Goal: Information Seeking & Learning: Learn about a topic

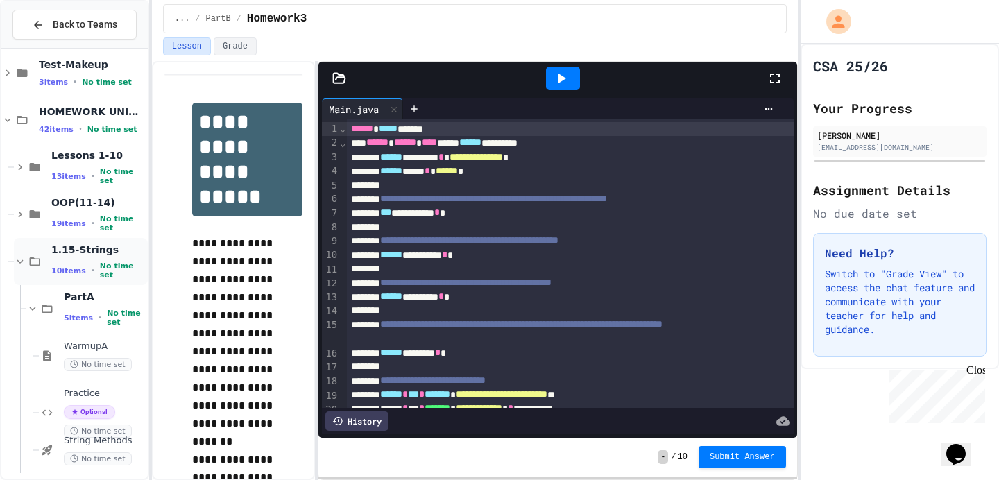
scroll to position [18, 0]
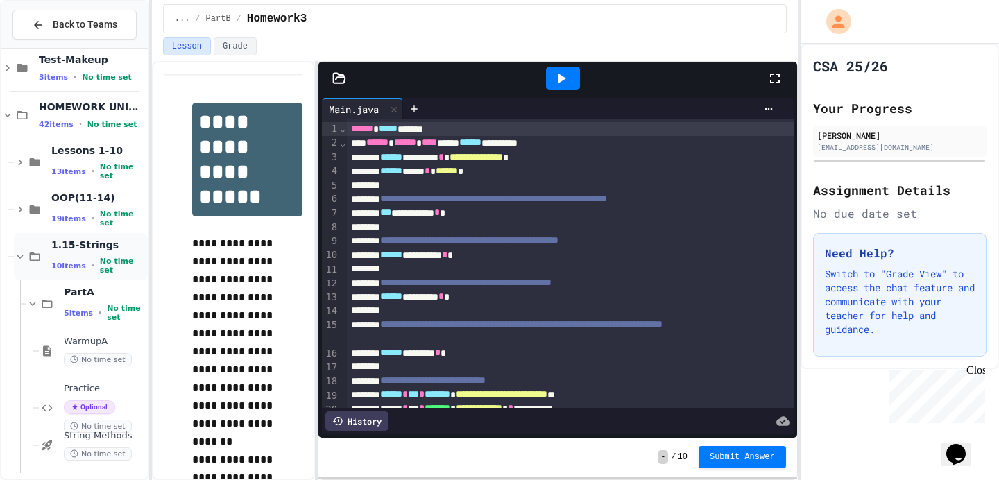
click at [22, 259] on icon at bounding box center [20, 256] width 12 height 12
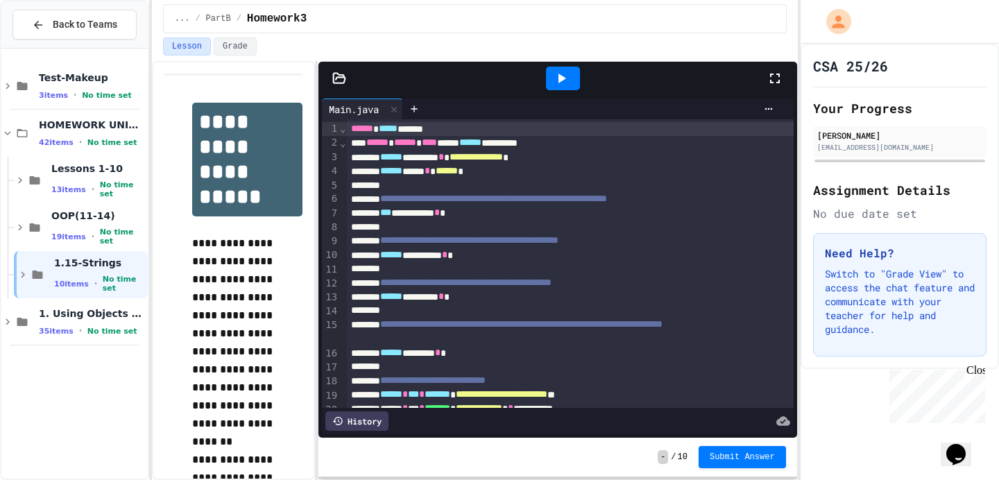
scroll to position [0, 0]
click at [22, 266] on div "1.15-Strings 10 items • No time set" at bounding box center [81, 274] width 134 height 47
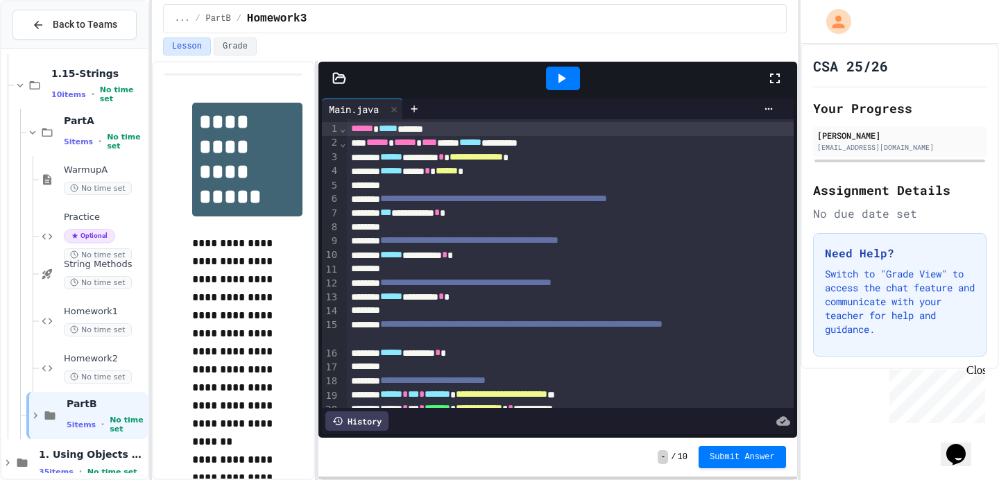
scroll to position [211, 0]
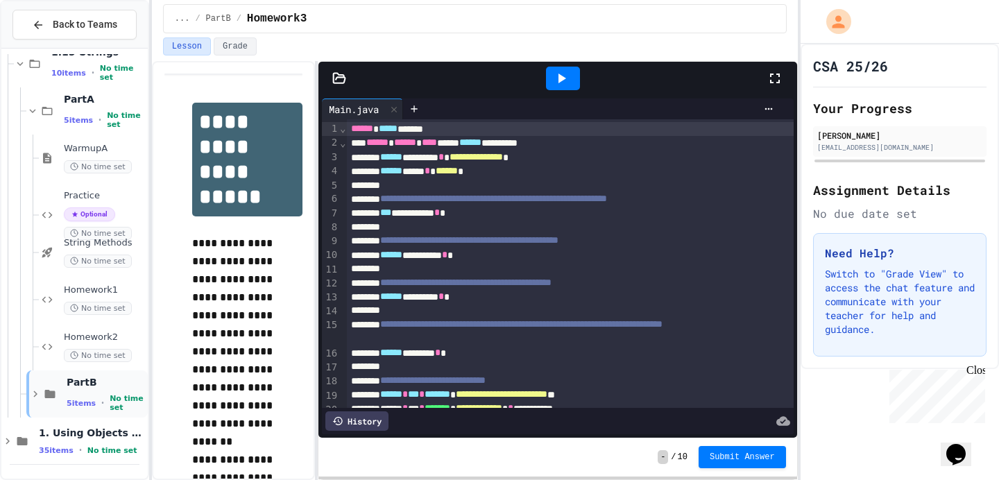
click at [32, 388] on icon at bounding box center [35, 394] width 12 height 12
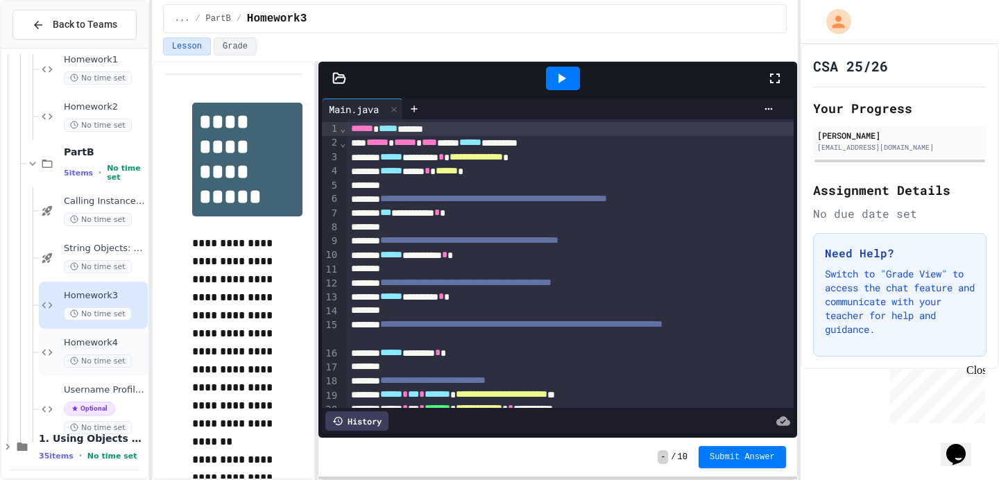
scroll to position [447, 0]
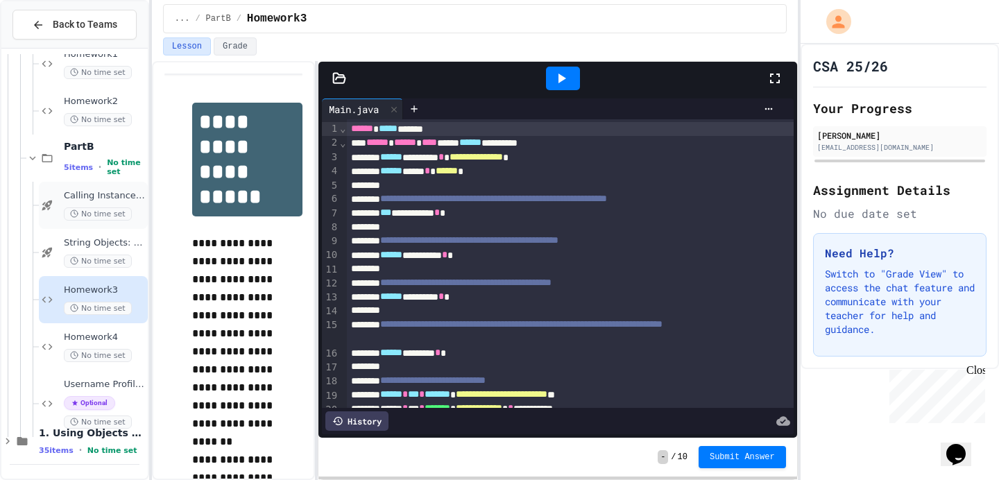
click at [105, 197] on span "Calling Instance Methods - Topic 1.14" at bounding box center [104, 196] width 81 height 12
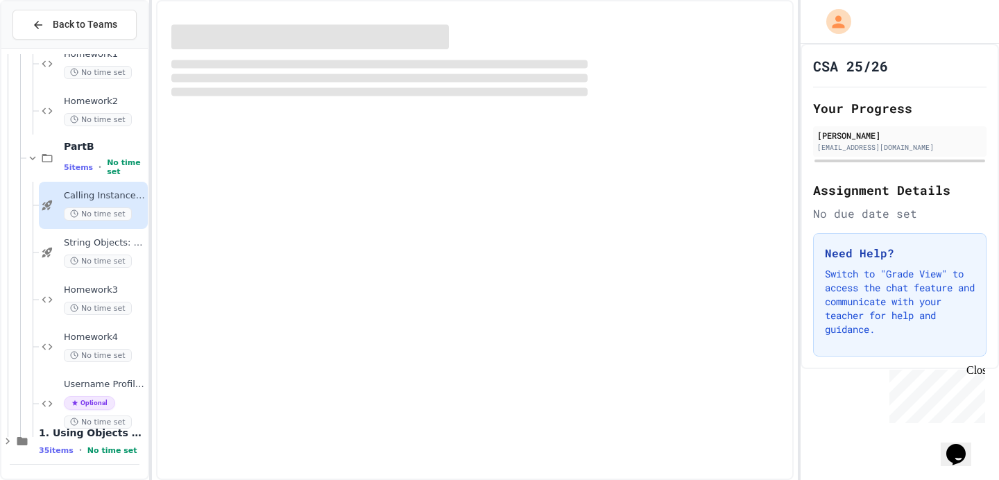
scroll to position [430, 0]
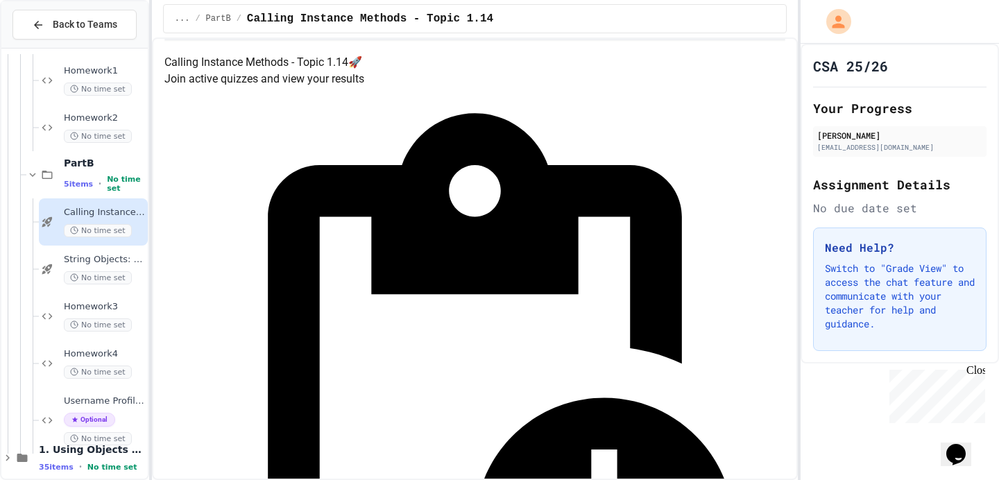
scroll to position [0, 0]
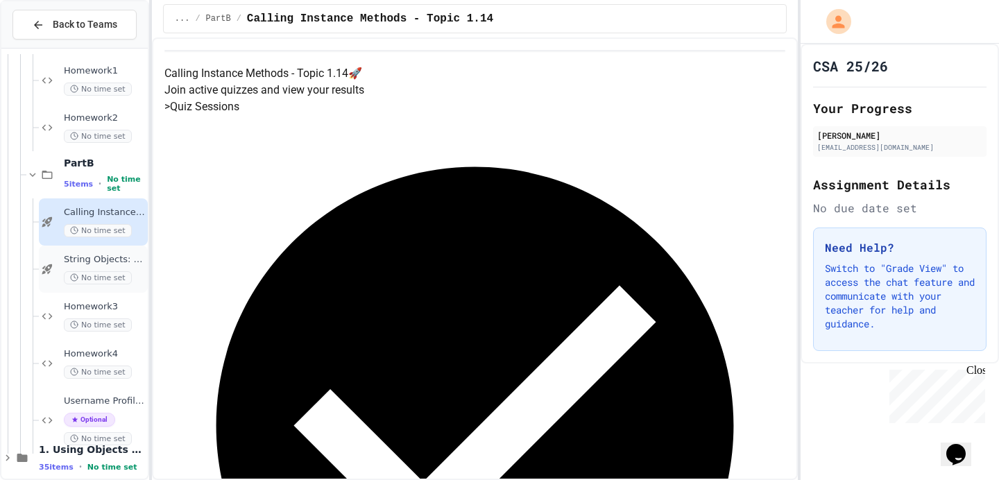
click at [103, 262] on span "String Objects: Concatenation, Literals, and More" at bounding box center [104, 260] width 81 height 12
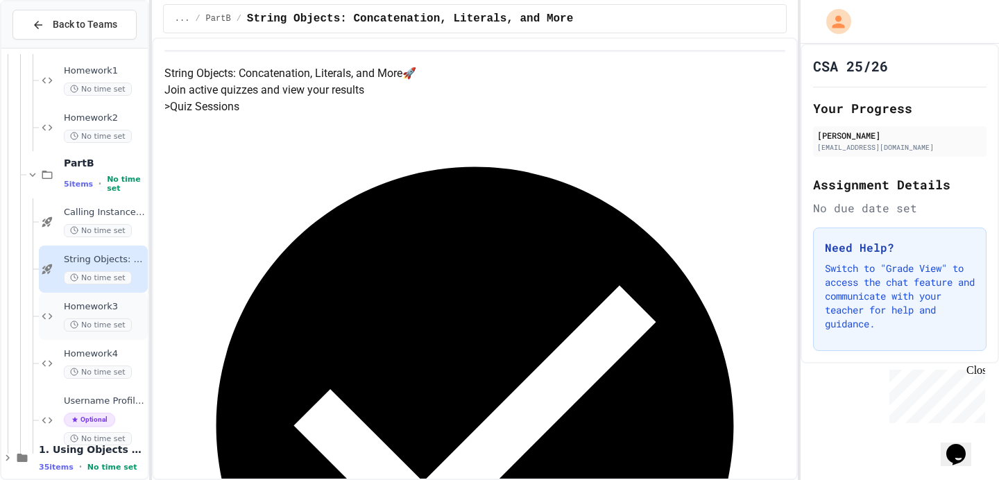
click at [118, 305] on span "Homework3" at bounding box center [104, 307] width 81 height 12
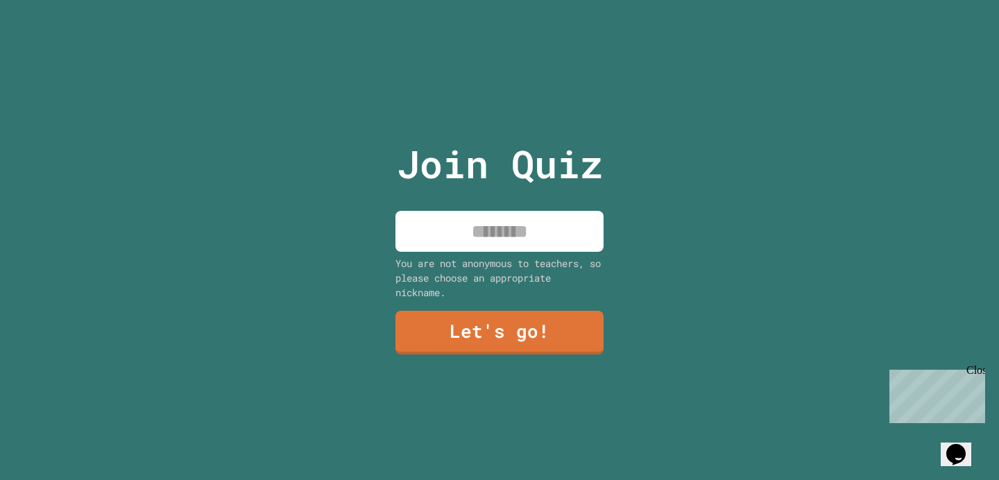
click at [484, 228] on input at bounding box center [499, 231] width 208 height 41
type input "*****"
click at [450, 325] on link "Let's go!" at bounding box center [499, 332] width 209 height 44
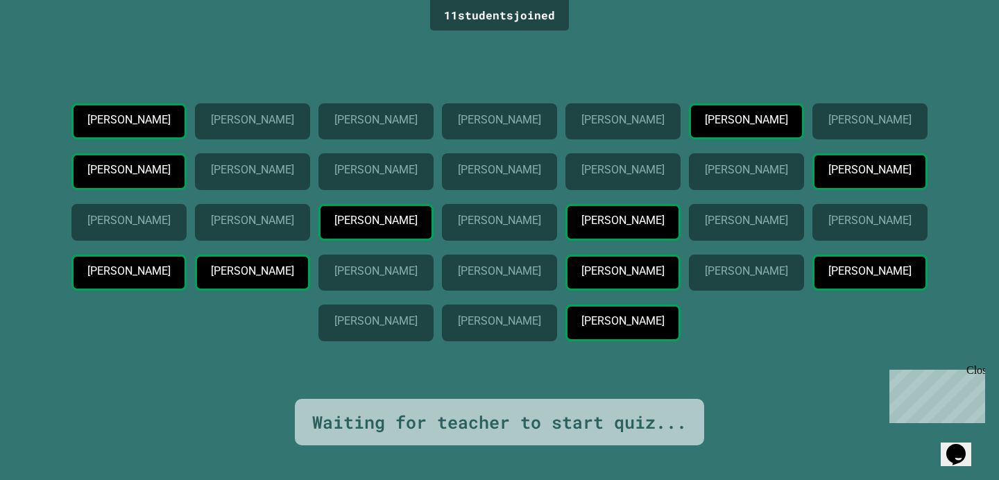
scroll to position [26, 0]
click at [433, 436] on div "Waiting for teacher to start quiz..." at bounding box center [499, 422] width 375 height 26
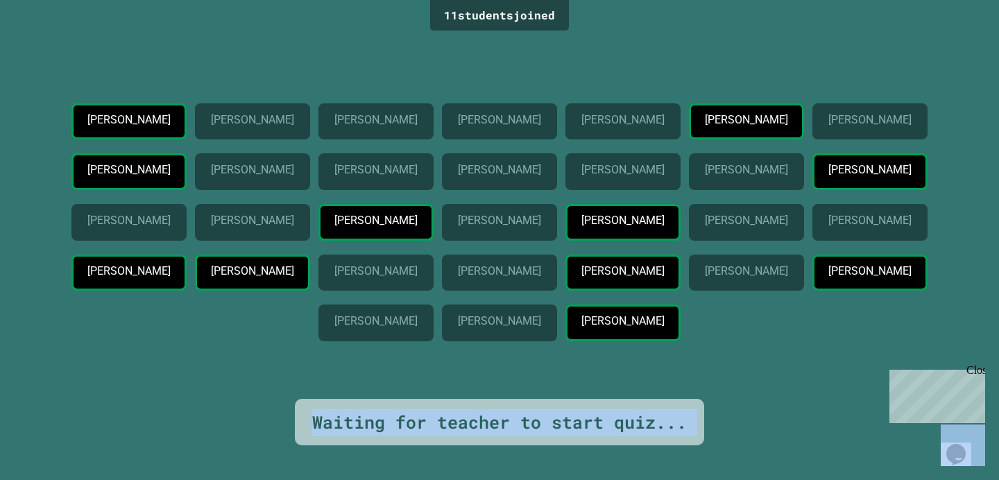
click at [433, 436] on div "Waiting for teacher to start quiz..." at bounding box center [499, 422] width 375 height 26
click at [474, 436] on div "Waiting for teacher to start quiz..." at bounding box center [499, 422] width 375 height 26
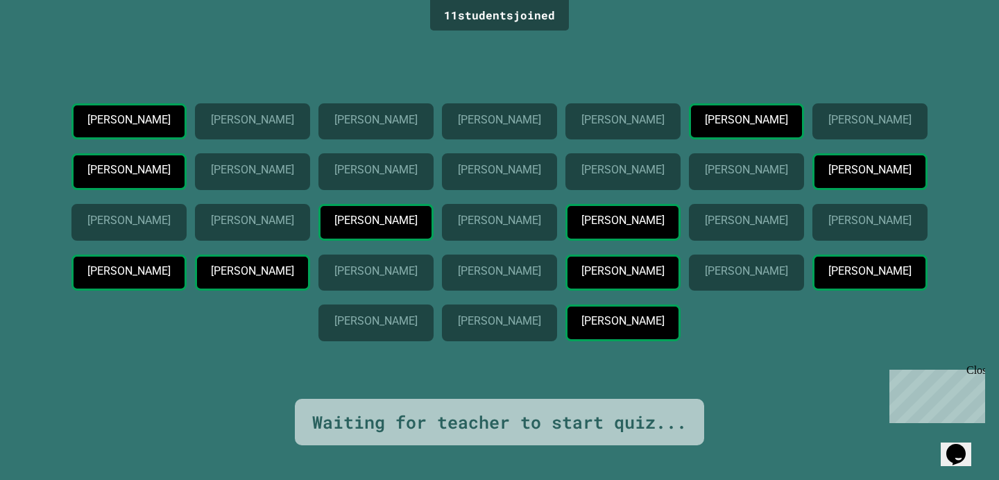
click at [472, 436] on div "Waiting for teacher to start quiz..." at bounding box center [499, 422] width 375 height 26
click at [471, 436] on div "Waiting for teacher to start quiz..." at bounding box center [499, 422] width 375 height 26
click at [400, 436] on div "Waiting for teacher to start quiz..." at bounding box center [499, 422] width 375 height 26
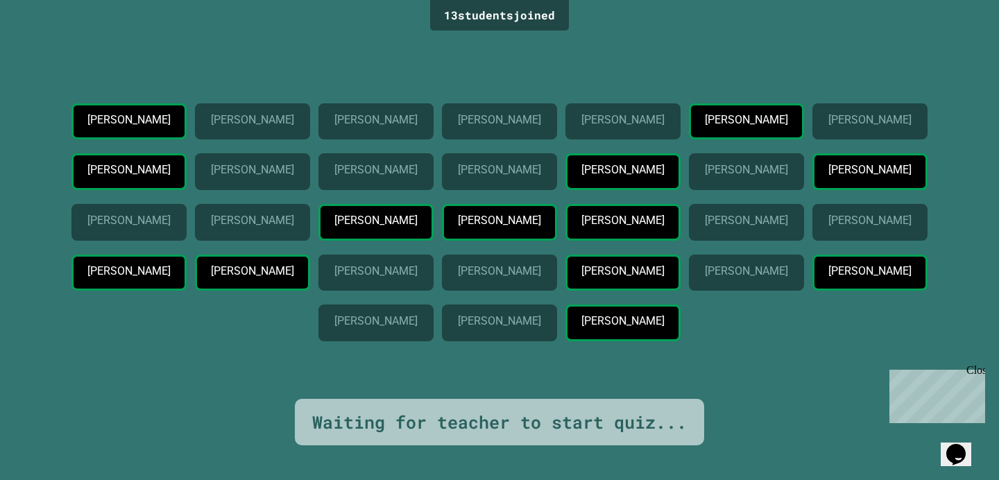
click at [417, 277] on p "[PERSON_NAME]" at bounding box center [375, 271] width 83 height 12
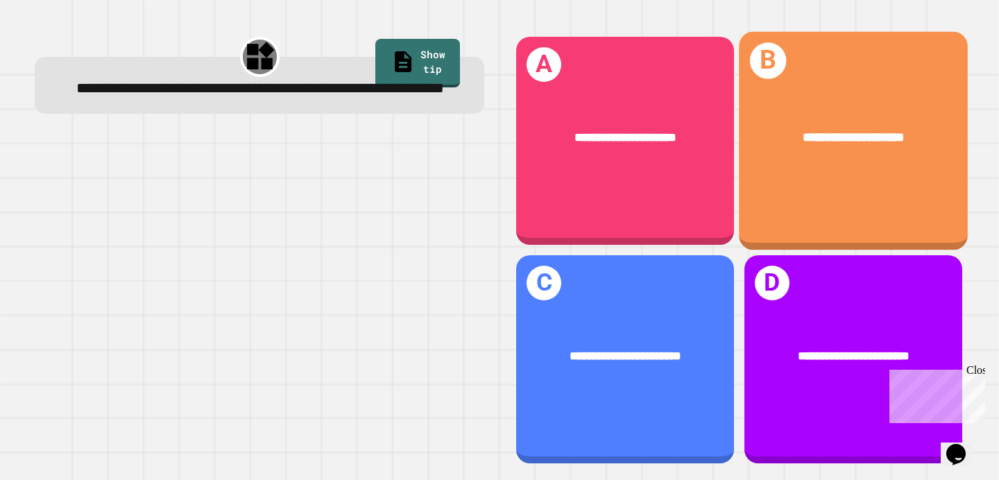
click at [757, 171] on div "**********" at bounding box center [853, 138] width 229 height 70
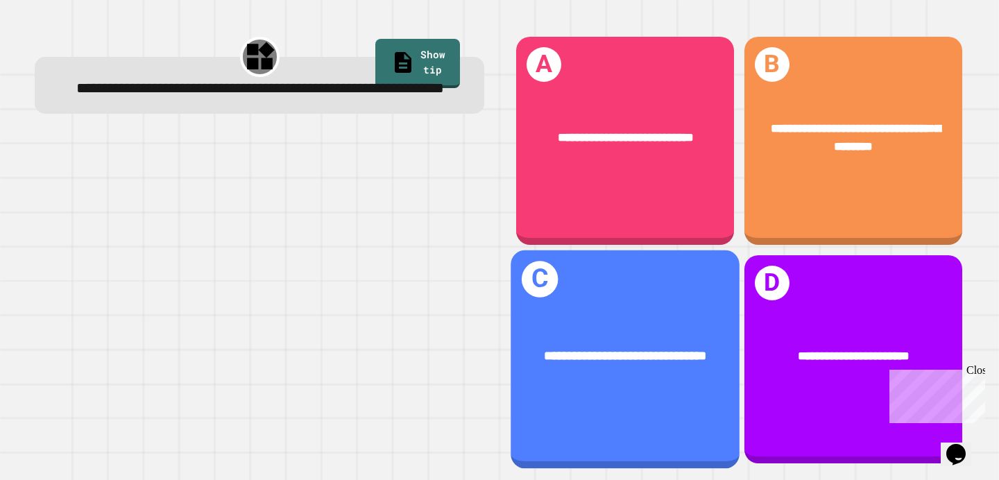
click at [642, 331] on div "**********" at bounding box center [625, 355] width 229 height 70
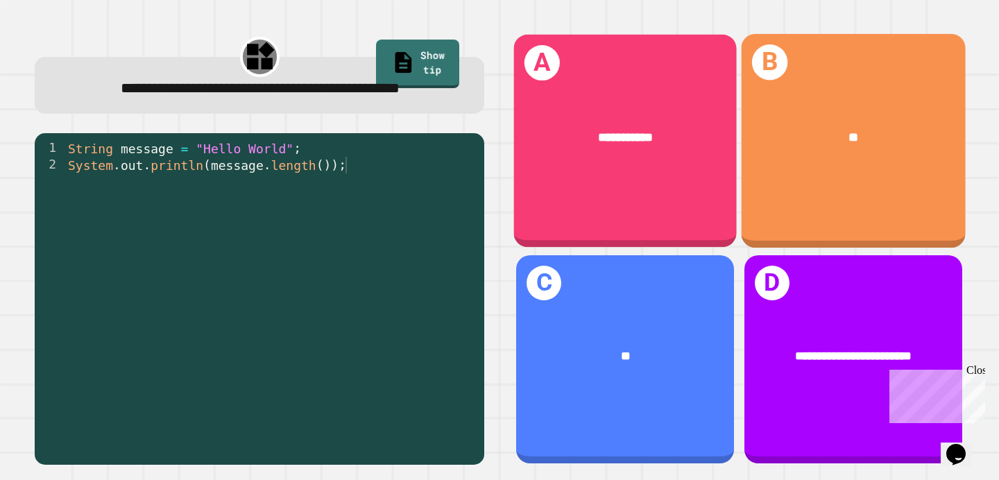
click at [858, 153] on div "**" at bounding box center [853, 137] width 224 height 69
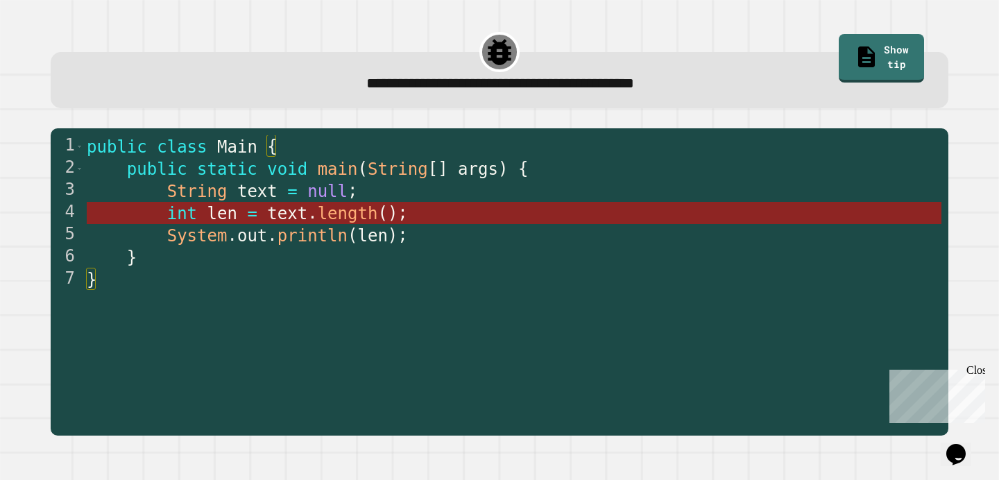
click at [340, 219] on span "length" at bounding box center [348, 213] width 60 height 19
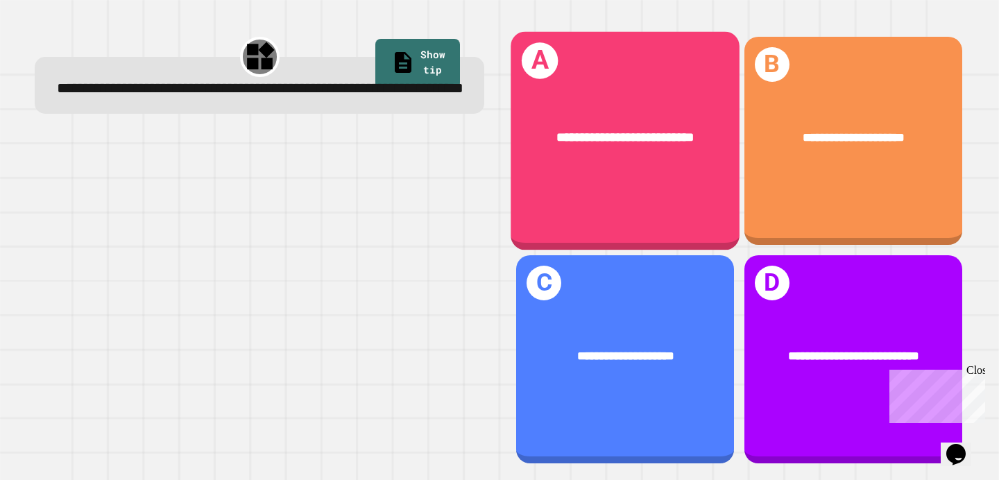
click at [686, 205] on div "**********" at bounding box center [625, 141] width 229 height 218
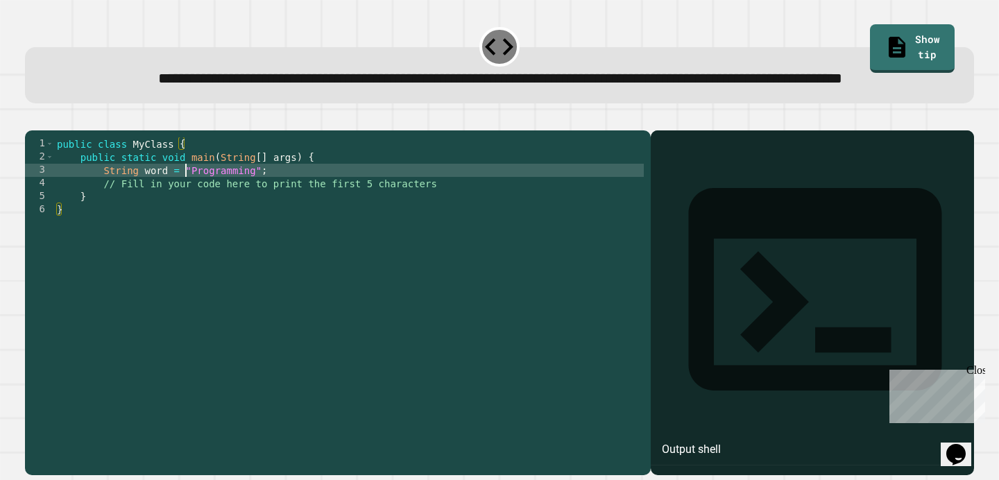
click at [186, 218] on div "public class MyClass { public static void main ( String [ ] args ) { String wor…" at bounding box center [349, 288] width 590 height 303
click at [873, 36] on link "Show tip" at bounding box center [912, 46] width 79 height 51
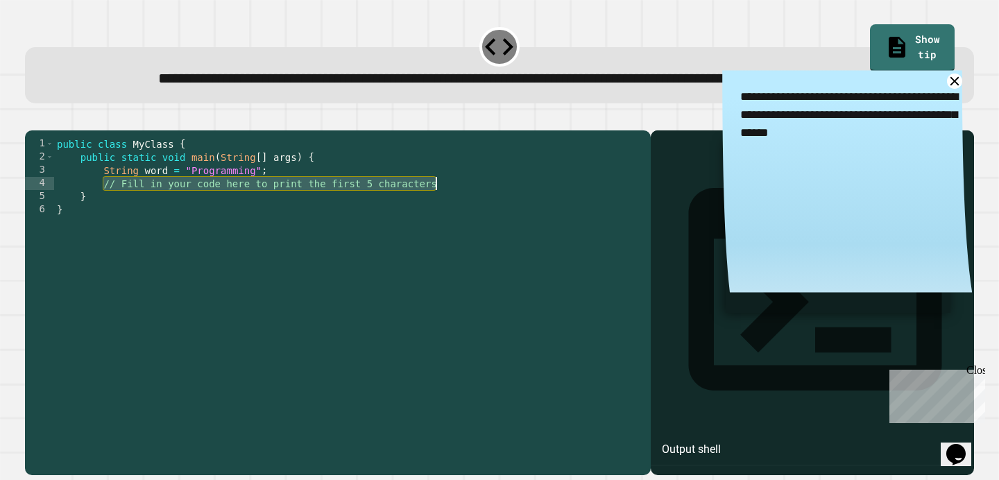
drag, startPoint x: 103, startPoint y: 228, endPoint x: 447, endPoint y: 232, distance: 343.4
click at [447, 232] on div "public class MyClass { public static void main ( String [ ] args ) { String wor…" at bounding box center [349, 288] width 590 height 303
click at [258, 85] on span "**********" at bounding box center [500, 77] width 684 height 15
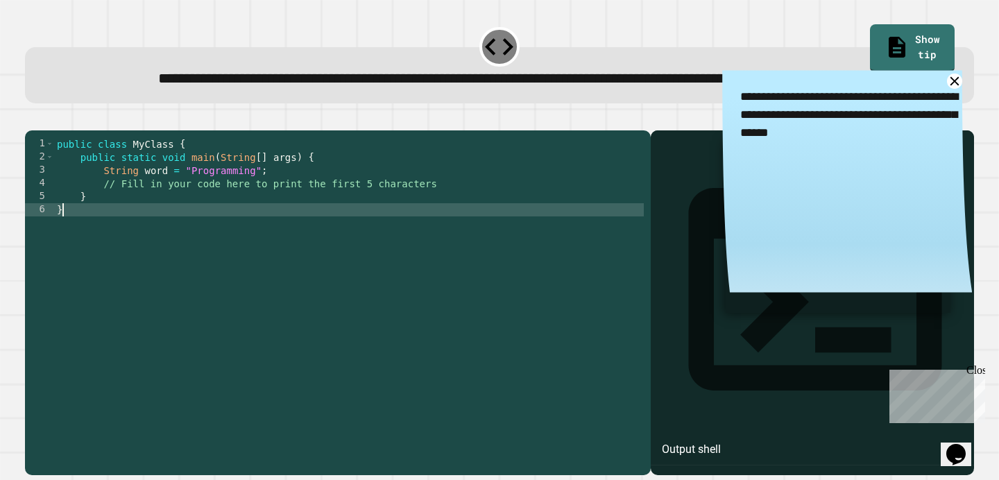
click at [243, 256] on div "public class MyClass { public static void main ( String [ ] args ) { String wor…" at bounding box center [349, 288] width 590 height 303
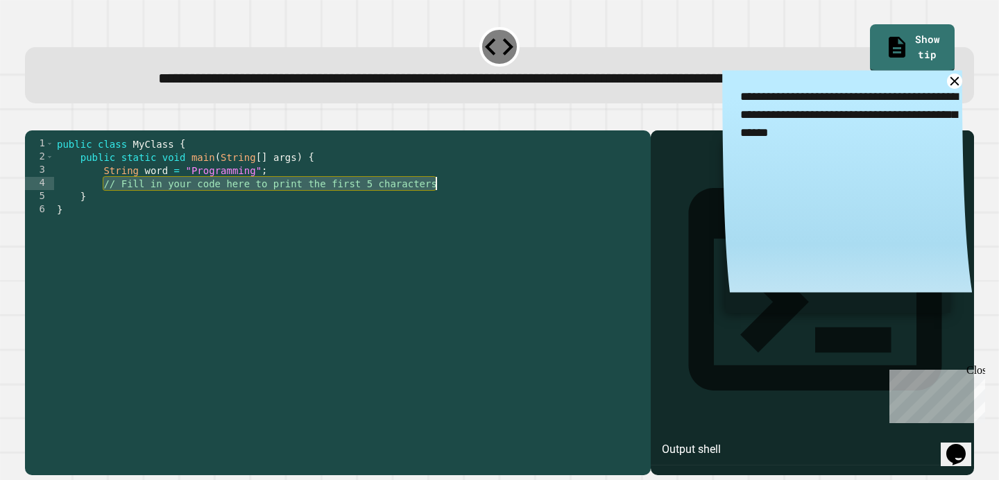
drag, startPoint x: 105, startPoint y: 228, endPoint x: 436, endPoint y: 228, distance: 330.9
click at [437, 228] on div "public class MyClass { public static void main ( String [ ] args ) { String wor…" at bounding box center [349, 288] width 590 height 303
type textarea "**********"
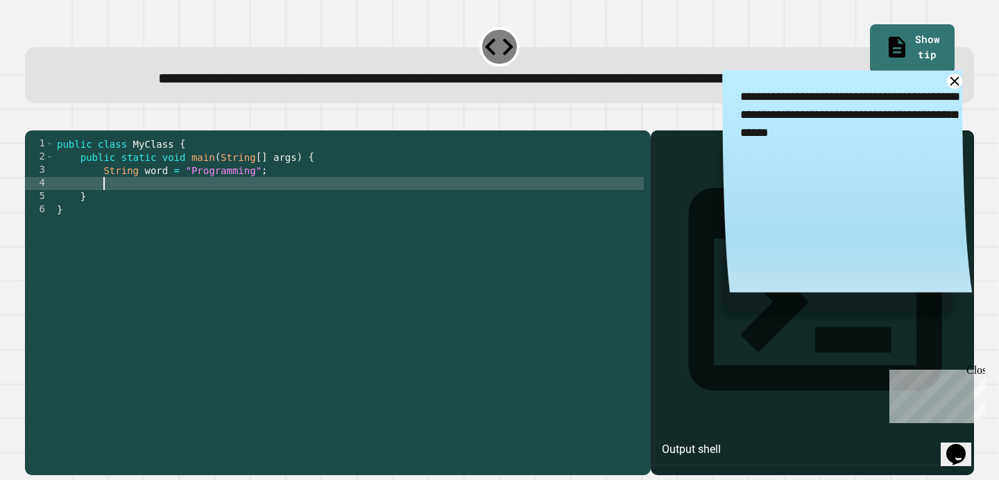
click at [57, 191] on div "public class MyClass { public static void main ( String [ ] args ) { String wor…" at bounding box center [349, 288] width 590 height 303
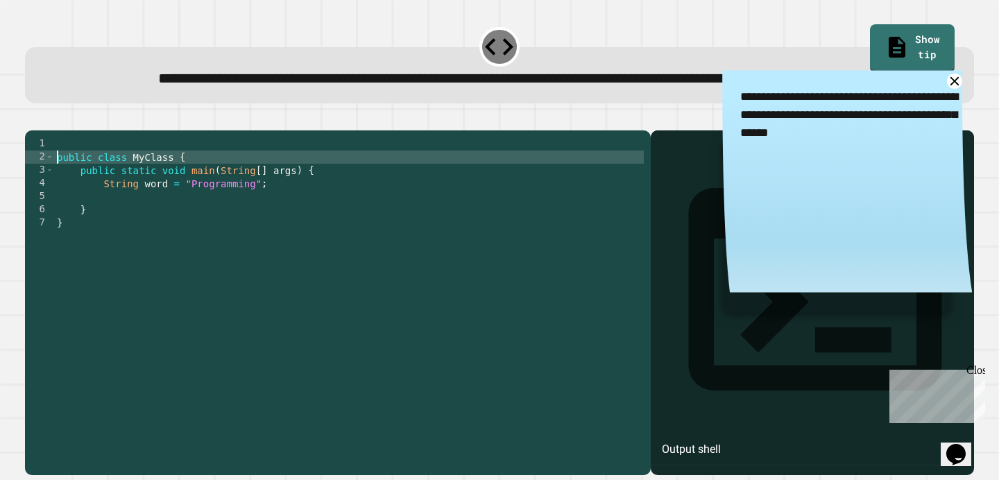
type textarea "**********"
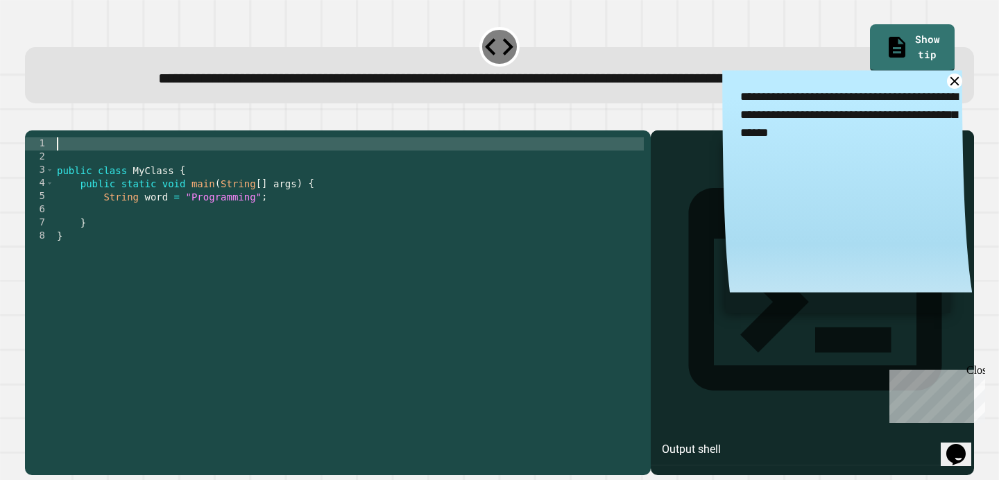
paste textarea "* *"
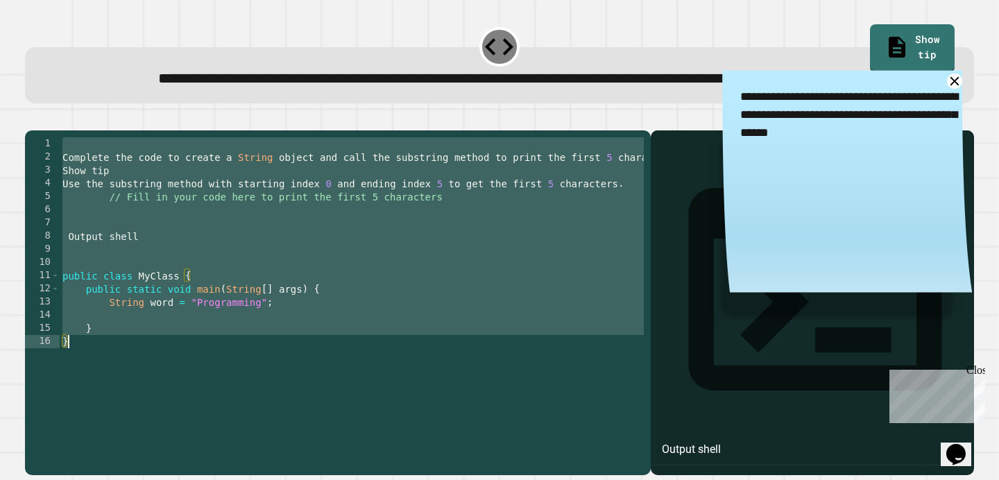
click at [274, 278] on div "Complete the code to create a String object and call the substring method to pr…" at bounding box center [421, 288] width 722 height 303
paste textarea "Cursor at row 7"
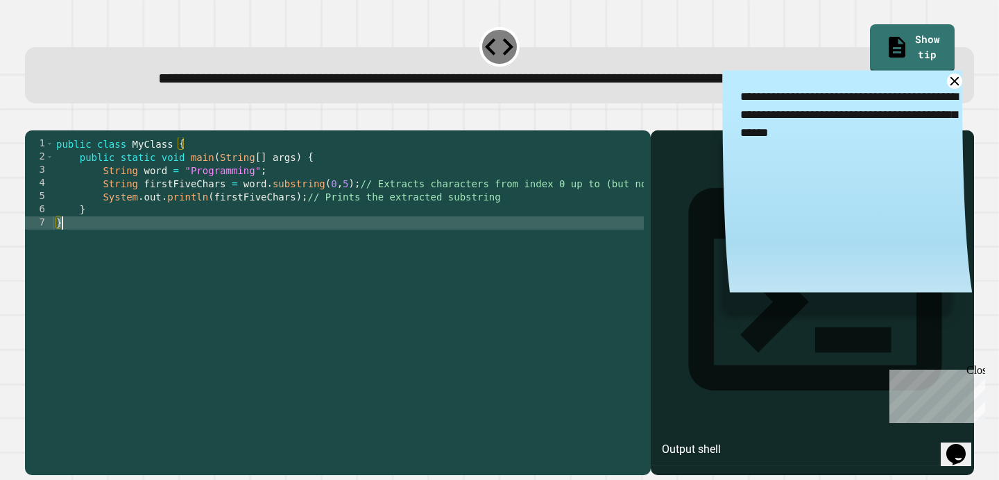
type textarea "*"
click at [32, 119] on icon "button" at bounding box center [32, 119] width 0 height 0
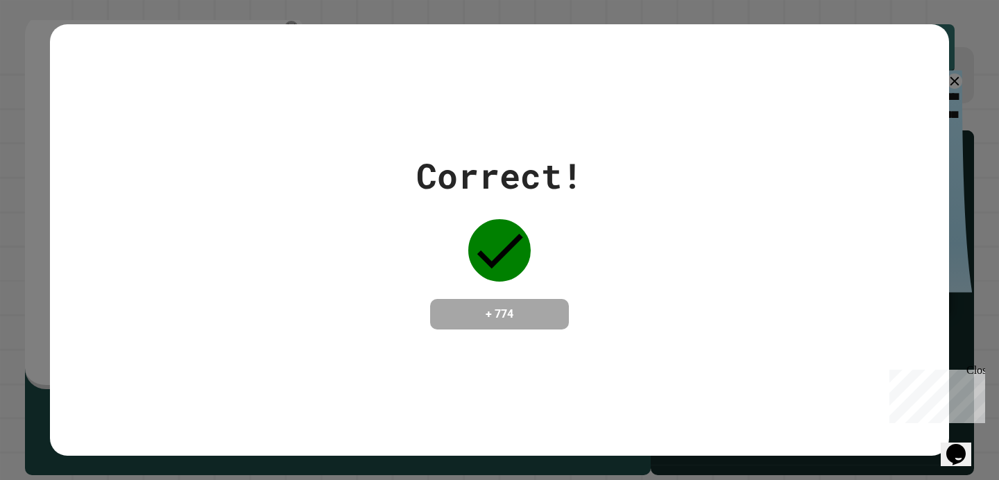
click at [535, 121] on div "Correct! + 774" at bounding box center [499, 240] width 899 height 432
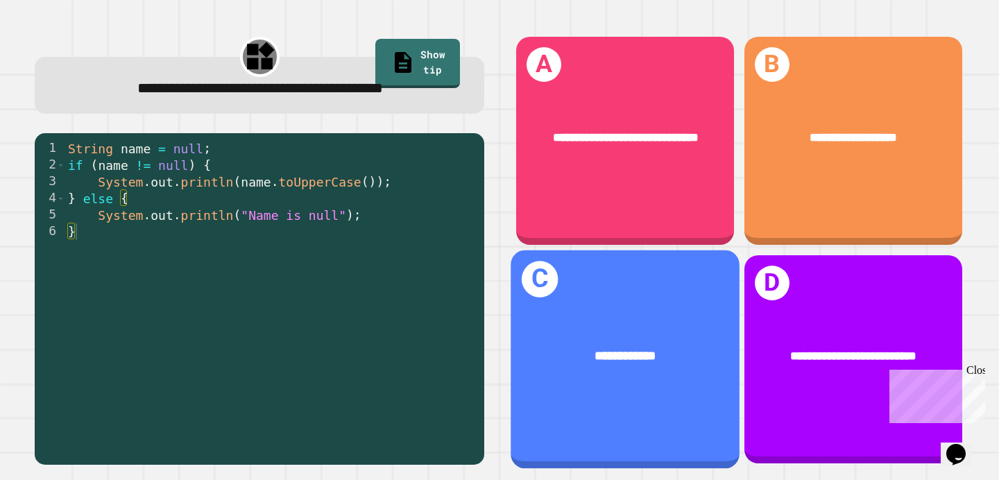
click at [674, 348] on div "**********" at bounding box center [625, 355] width 177 height 19
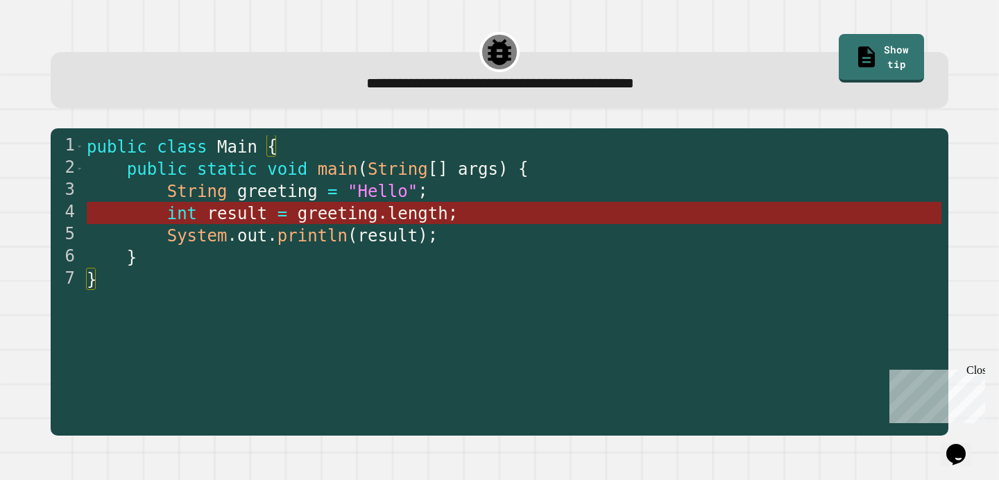
click at [347, 217] on span "greeting" at bounding box center [338, 213] width 80 height 19
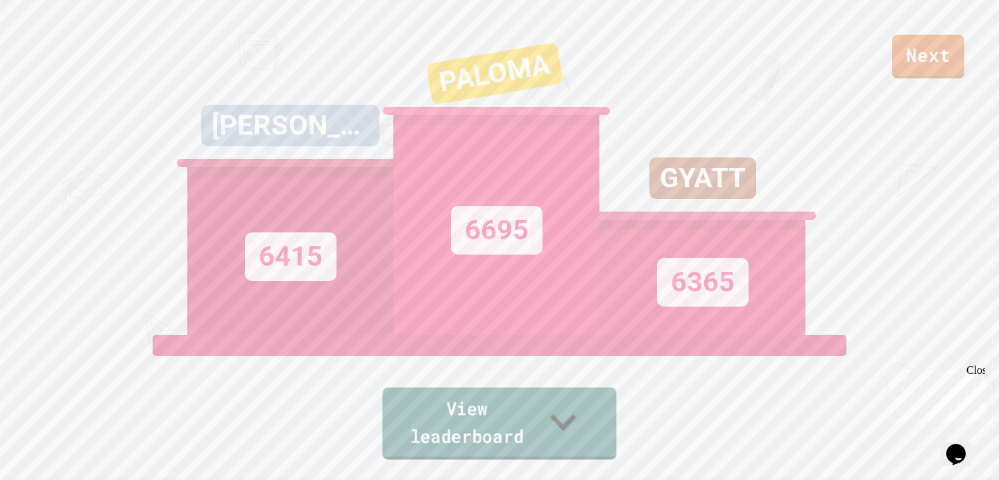
click at [576, 422] on icon at bounding box center [563, 422] width 51 height 55
click at [933, 60] on link "Next" at bounding box center [928, 55] width 70 height 46
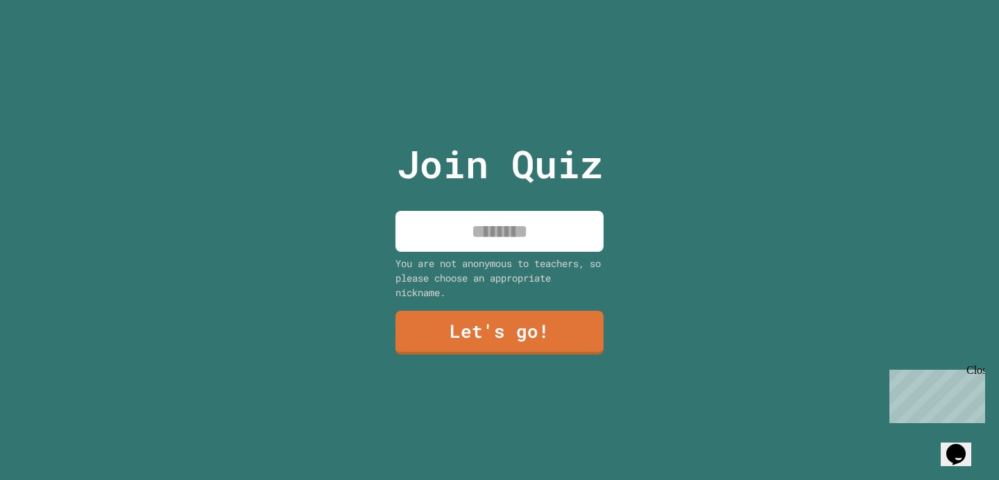
click at [425, 216] on input at bounding box center [499, 231] width 208 height 41
type input "*****"
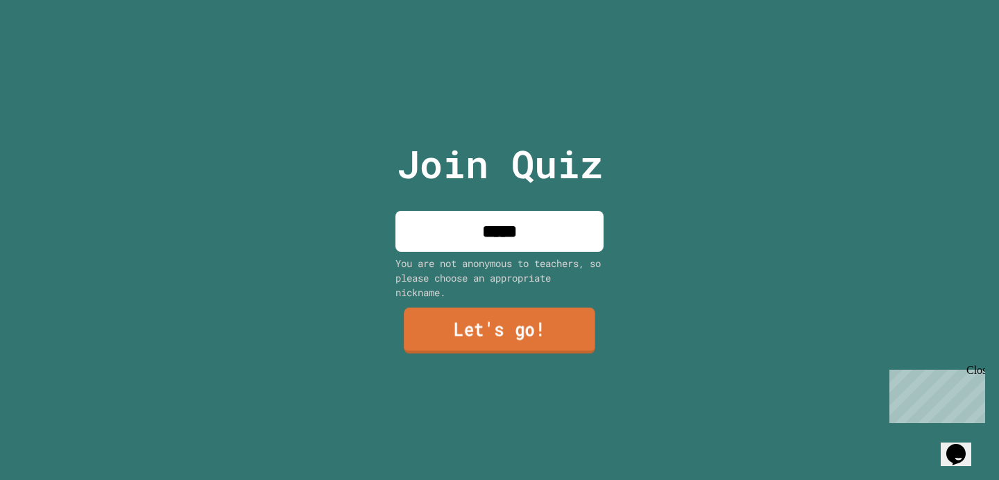
click at [468, 320] on link "Let's go!" at bounding box center [499, 330] width 191 height 46
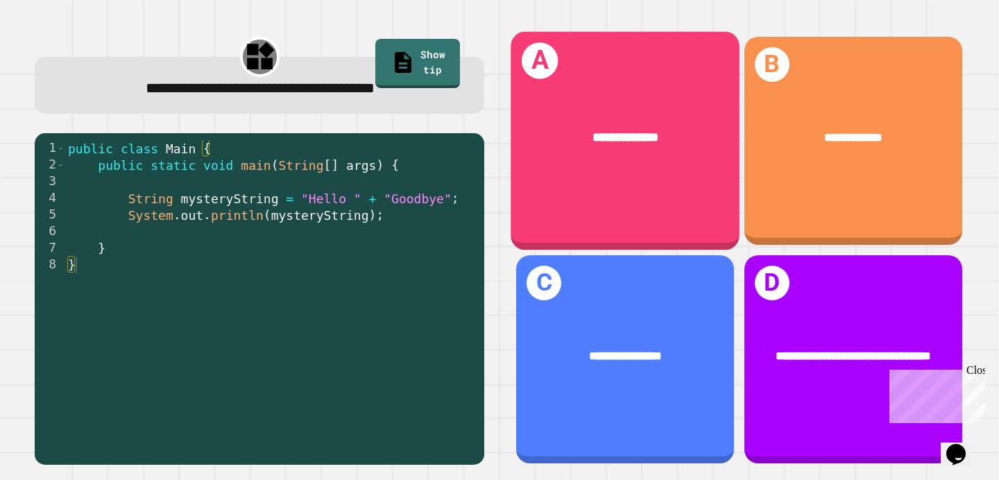
click at [649, 187] on div "**********" at bounding box center [625, 141] width 229 height 218
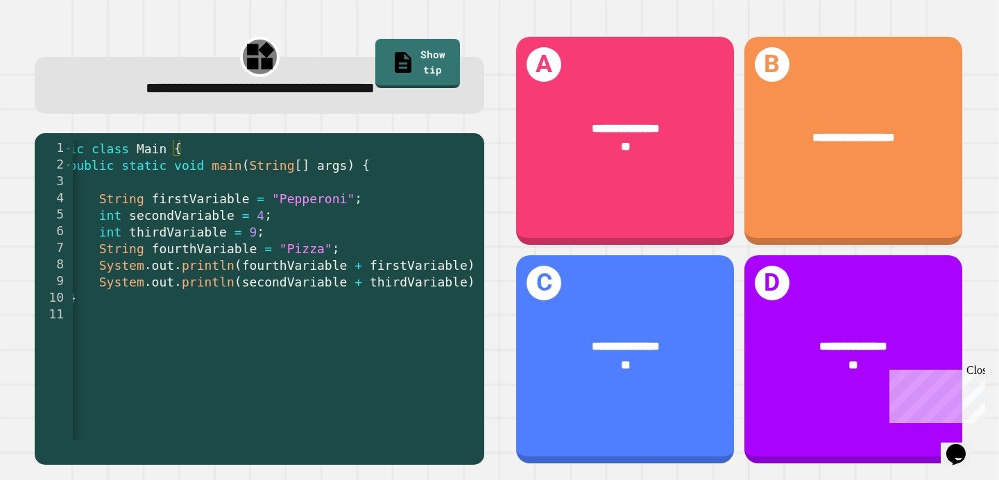
scroll to position [0, 43]
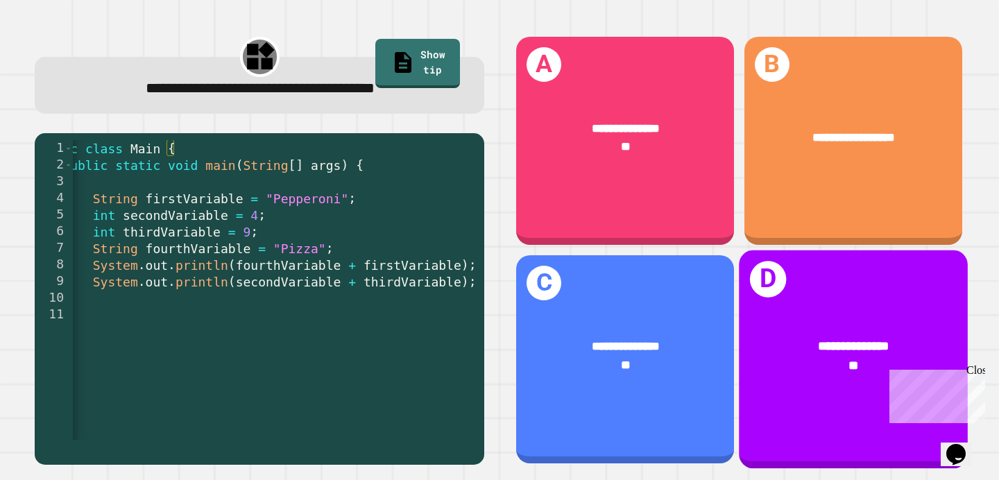
click at [789, 352] on div "**********" at bounding box center [853, 345] width 177 height 19
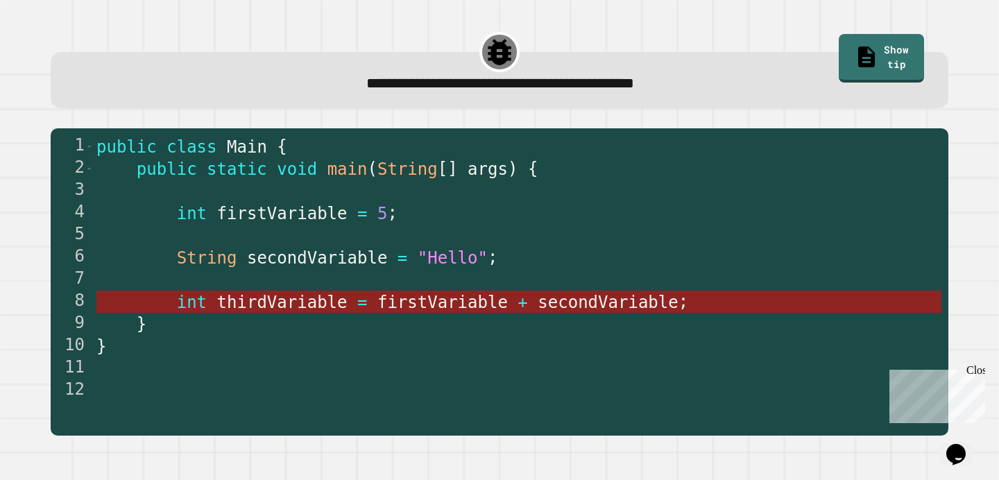
click at [389, 305] on span "firstVariable" at bounding box center [442, 302] width 130 height 19
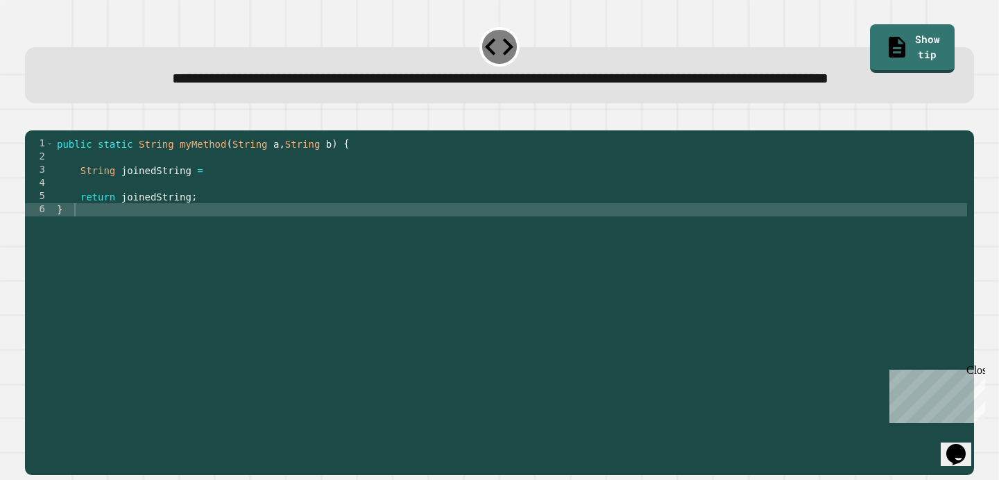
click at [332, 82] on span "**********" at bounding box center [500, 77] width 656 height 15
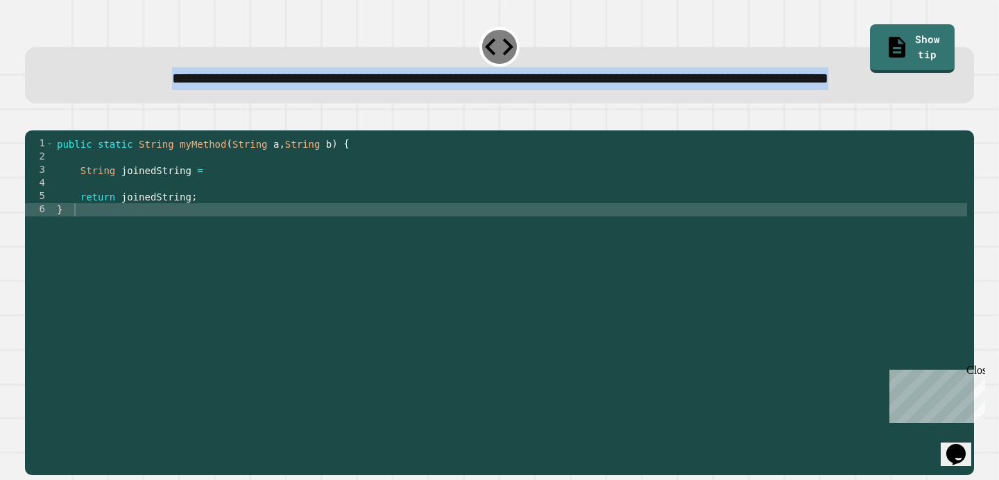
click at [332, 82] on span "**********" at bounding box center [500, 77] width 656 height 15
copy div "**********"
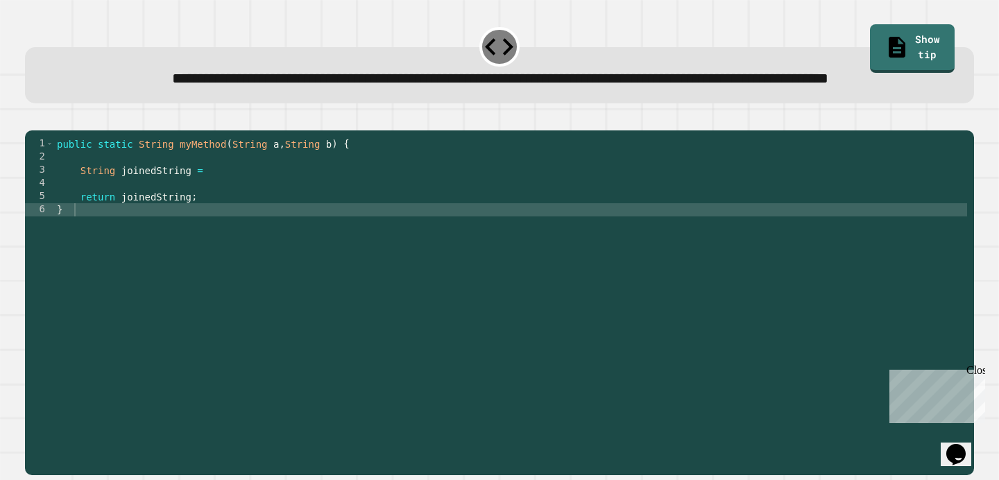
click at [276, 198] on div "public static String myMethod ( String a , String b ) { String joinedString = r…" at bounding box center [510, 288] width 913 height 303
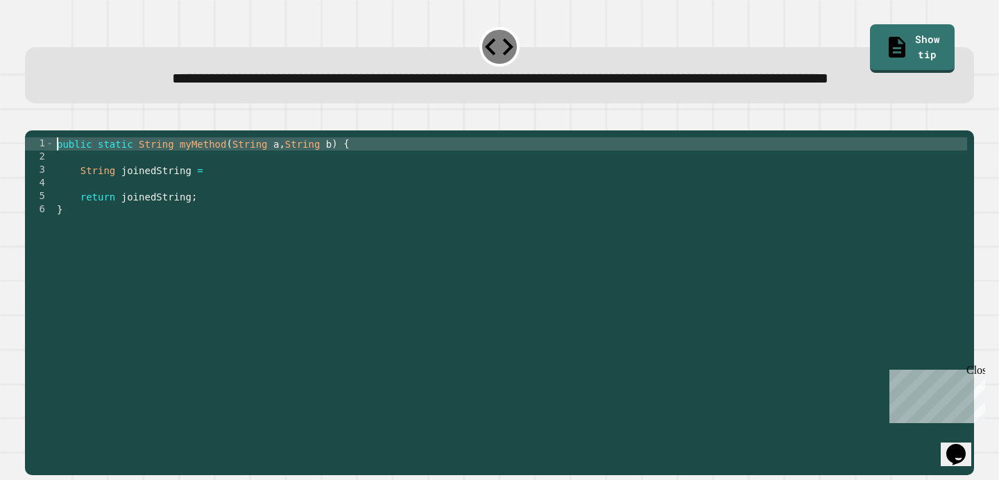
click at [56, 187] on div "public static String myMethod ( String a , String b ) { String joinedString = r…" at bounding box center [510, 288] width 913 height 303
type textarea "**********"
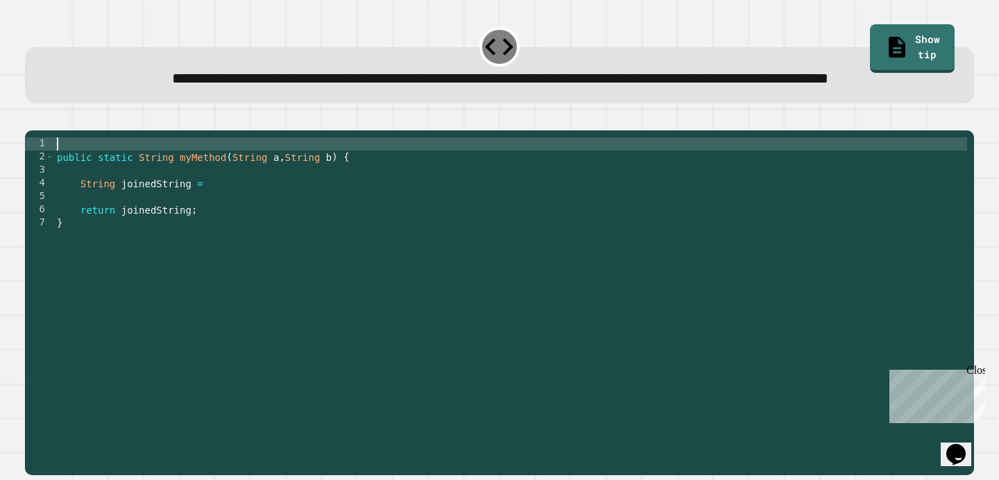
paste textarea "**********"
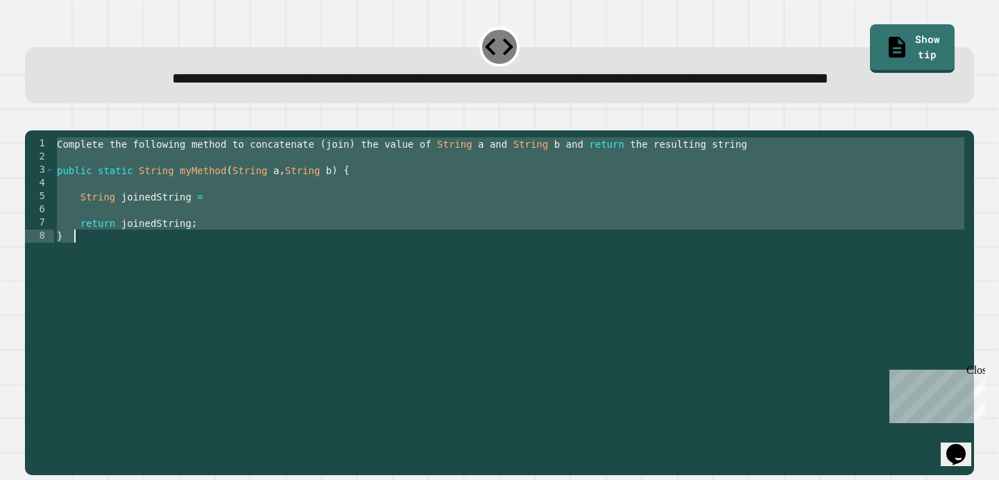
click at [255, 267] on div "Complete the following method to concatenate ( join ) the value of String a and…" at bounding box center [510, 288] width 913 height 303
type textarea "**********"
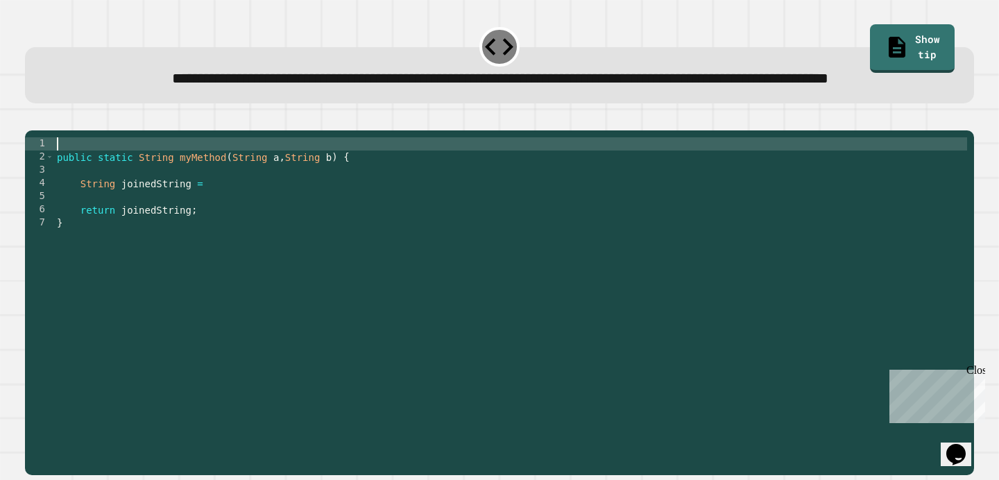
click at [230, 225] on div "public static String myMethod ( String a , String b ) { String joinedString = r…" at bounding box center [510, 288] width 913 height 303
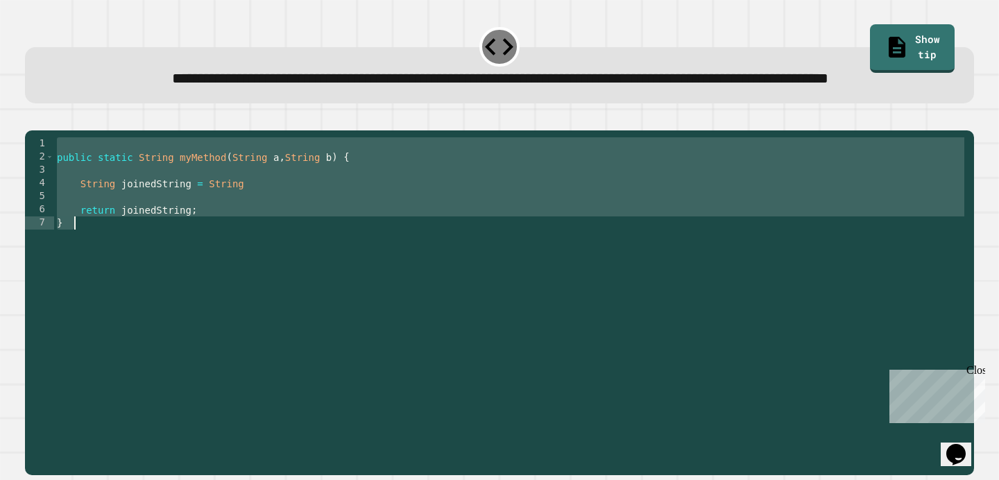
paste textarea "Cursor at row 7"
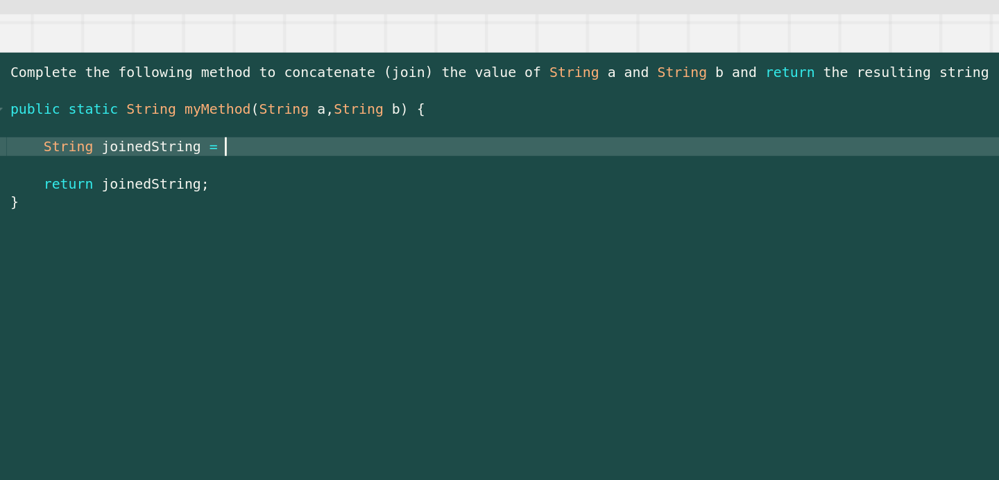
click at [218, 244] on div "Complete the following method to concatenate ( join ) the value of String a and…" at bounding box center [510, 288] width 913 height 303
click at [264, 235] on div "Complete the following method to concatenate ( join ) the value of String a and…" at bounding box center [510, 288] width 913 height 303
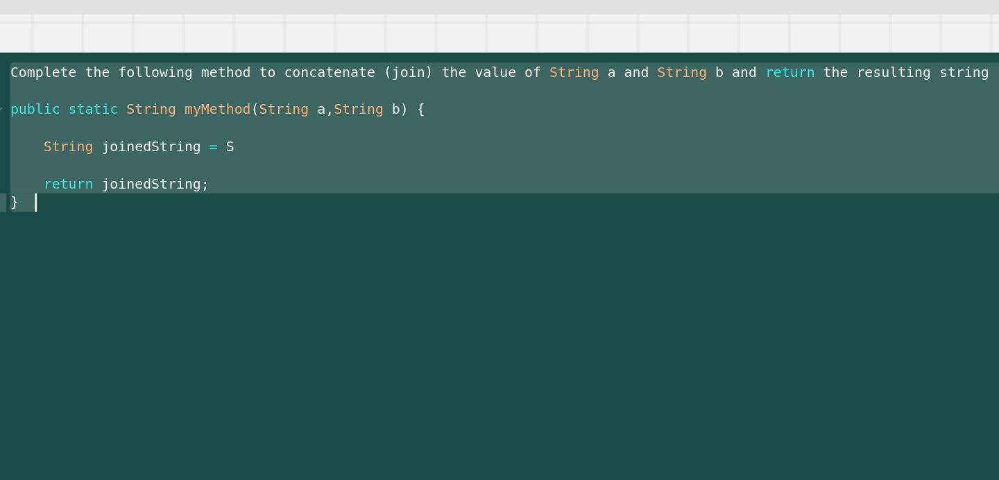
scroll to position [0, 9]
paste textarea "Cursor at row 6"
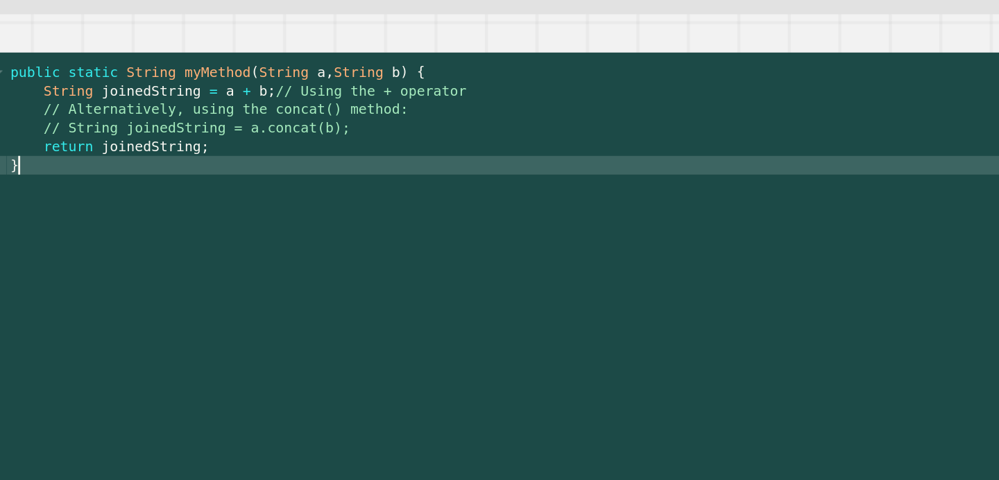
scroll to position [0, 0]
type textarea "*"
click at [32, 119] on icon "button" at bounding box center [32, 119] width 0 height 0
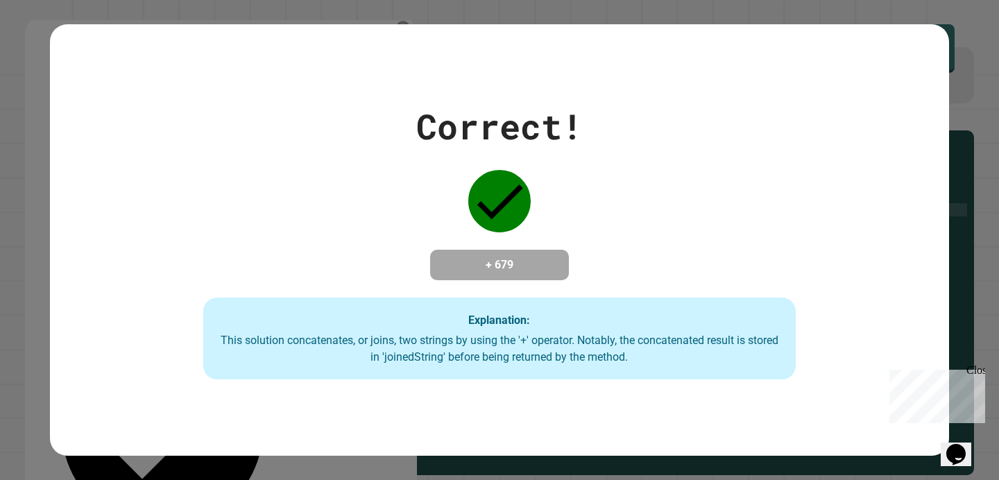
click at [520, 130] on div "Correct!" at bounding box center [499, 127] width 166 height 52
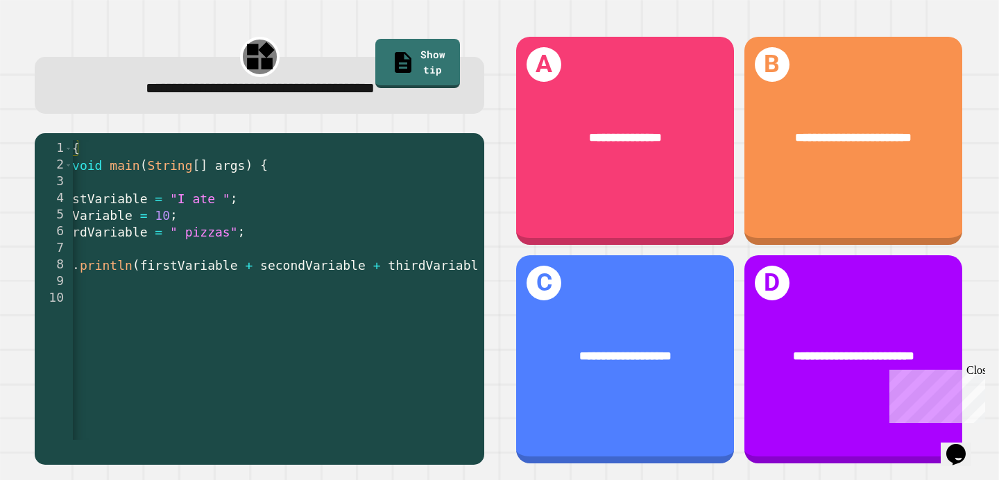
scroll to position [0, 160]
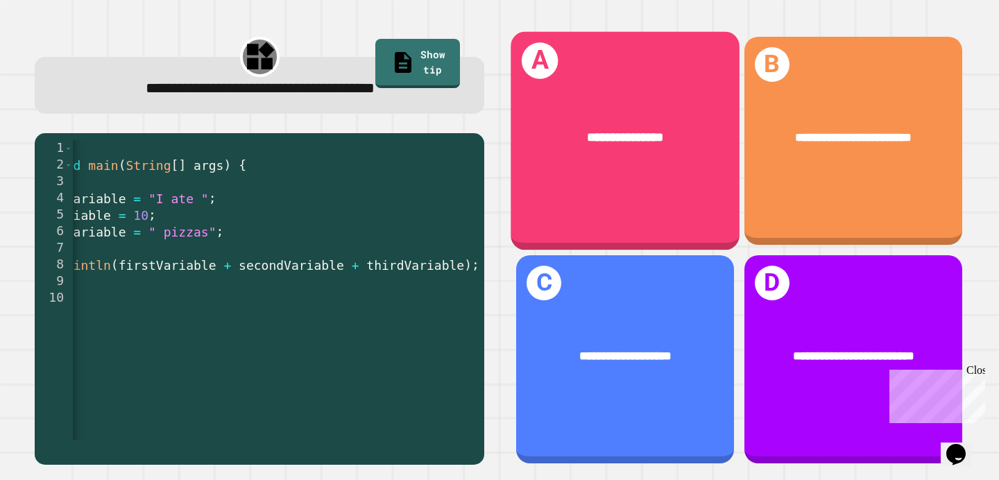
click at [653, 118] on div "**********" at bounding box center [625, 138] width 229 height 70
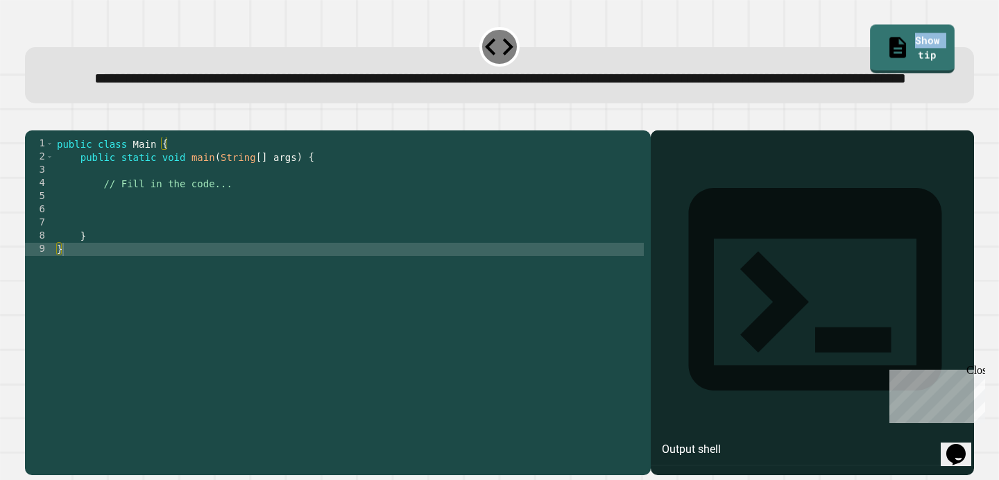
click at [924, 31] on link "Show tip" at bounding box center [912, 48] width 85 height 49
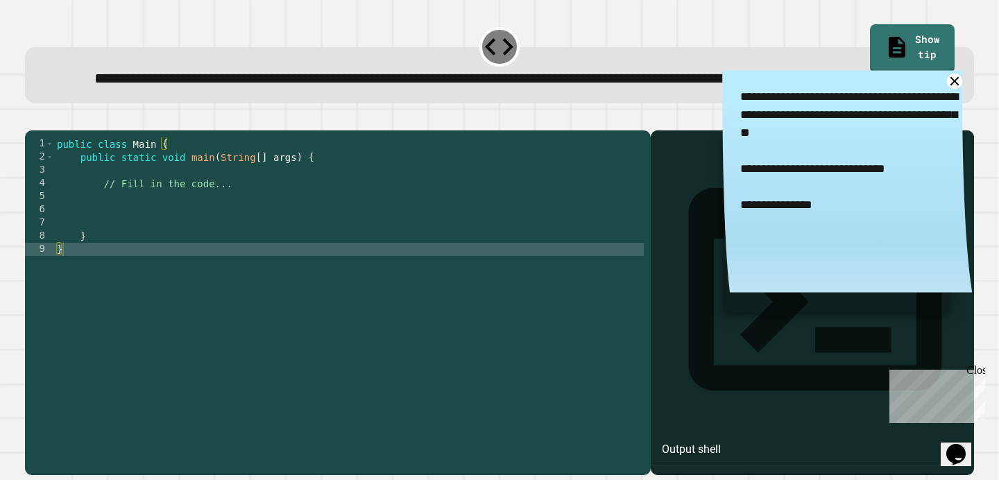
click at [178, 256] on div "public class Main { public static void main ( String [ ] args ) { // Fill in th…" at bounding box center [349, 288] width 590 height 303
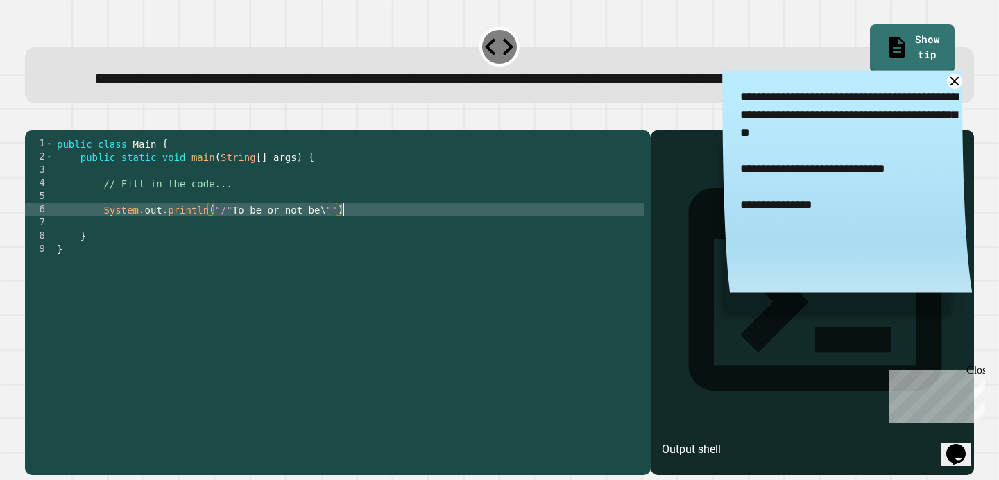
scroll to position [0, 20]
click at [32, 119] on button "button" at bounding box center [32, 119] width 0 height 0
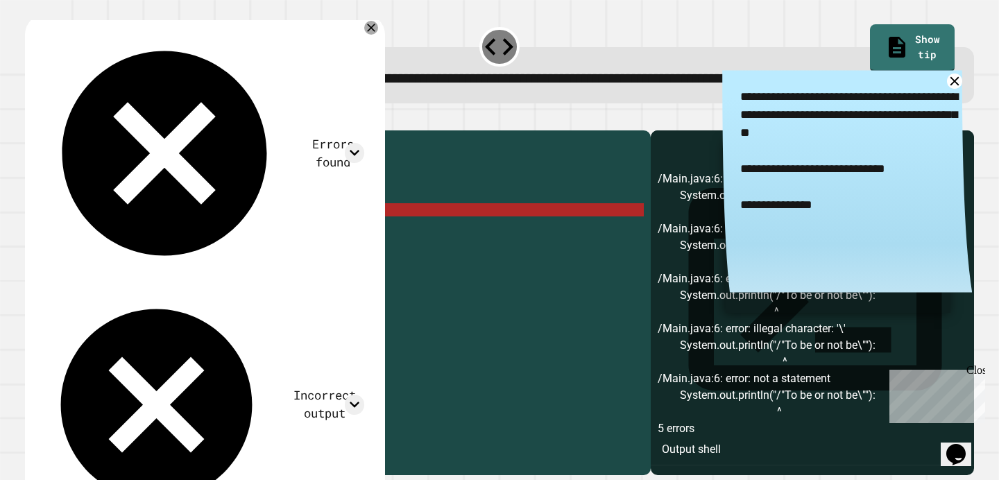
click at [227, 256] on div "public class Main { public static void main ( String [ ] args ) { // Fill in th…" at bounding box center [349, 288] width 590 height 303
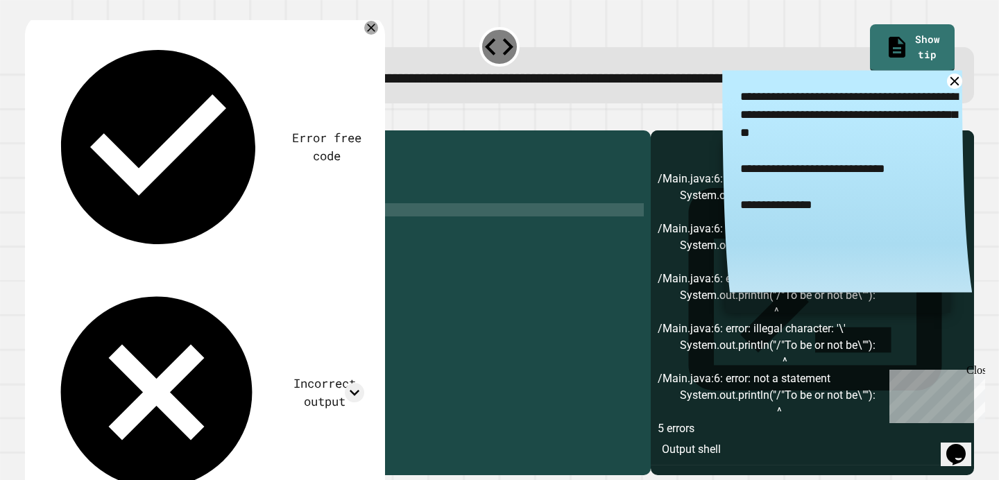
scroll to position [0, 12]
click at [32, 119] on icon "button" at bounding box center [32, 119] width 0 height 0
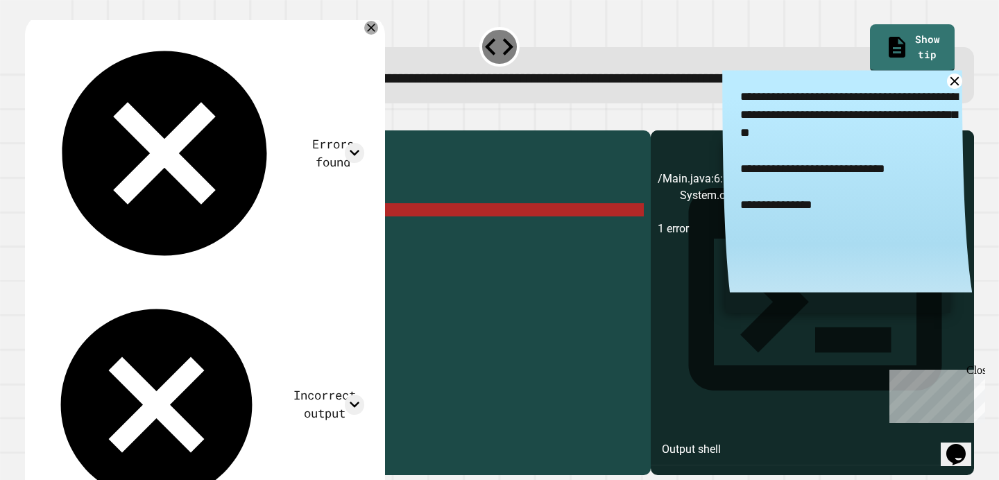
click at [372, 259] on div "public class Main { public static void main ( String [ ] args ) { // Fill in th…" at bounding box center [349, 288] width 590 height 303
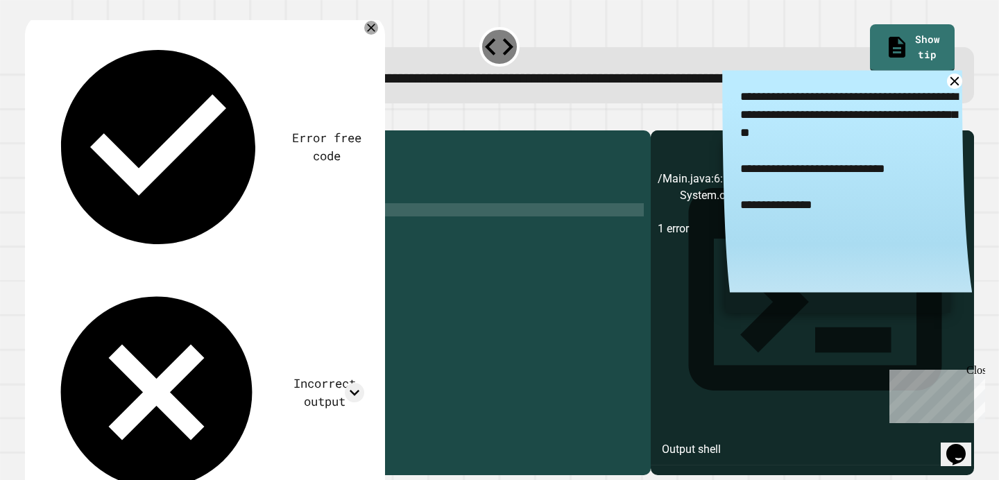
scroll to position [0, 20]
click at [32, 119] on icon "button" at bounding box center [32, 119] width 0 height 0
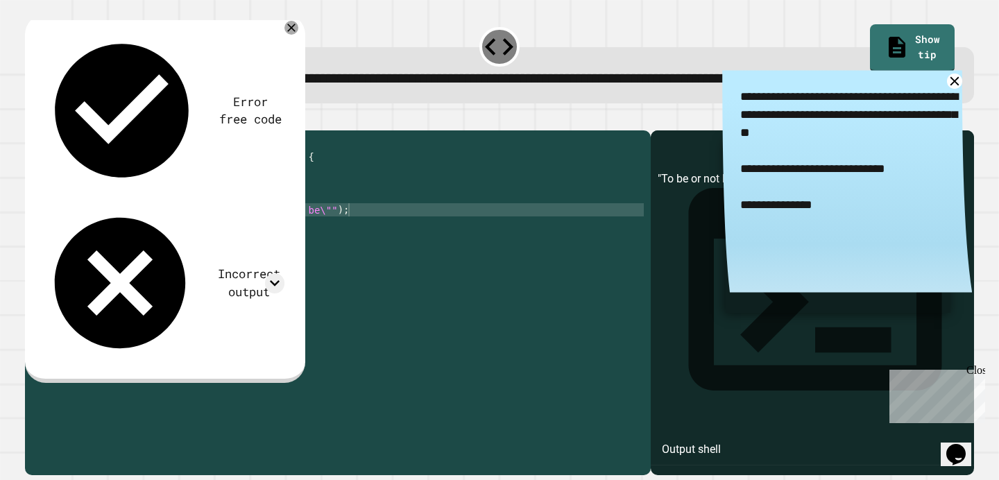
click at [951, 114] on div "**********" at bounding box center [847, 185] width 250 height 231
click at [958, 90] on icon at bounding box center [954, 81] width 18 height 18
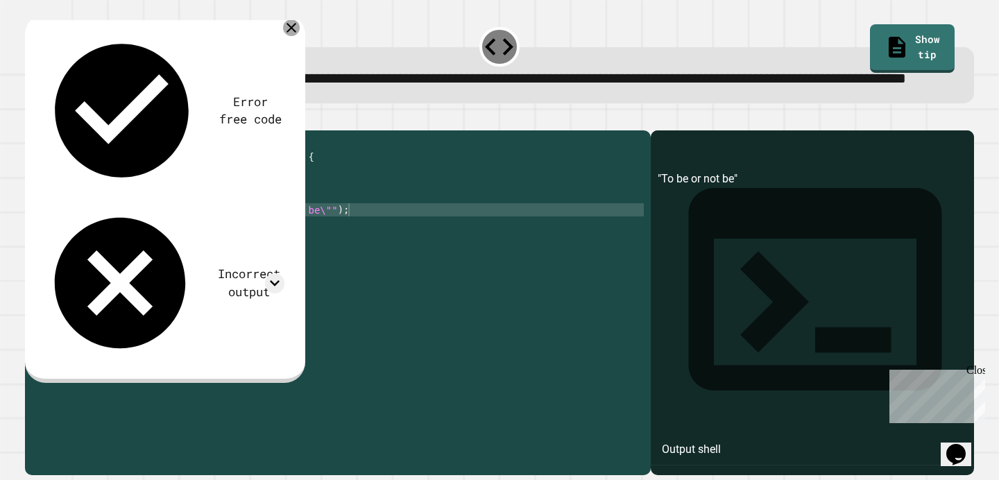
click at [289, 36] on icon at bounding box center [291, 27] width 17 height 17
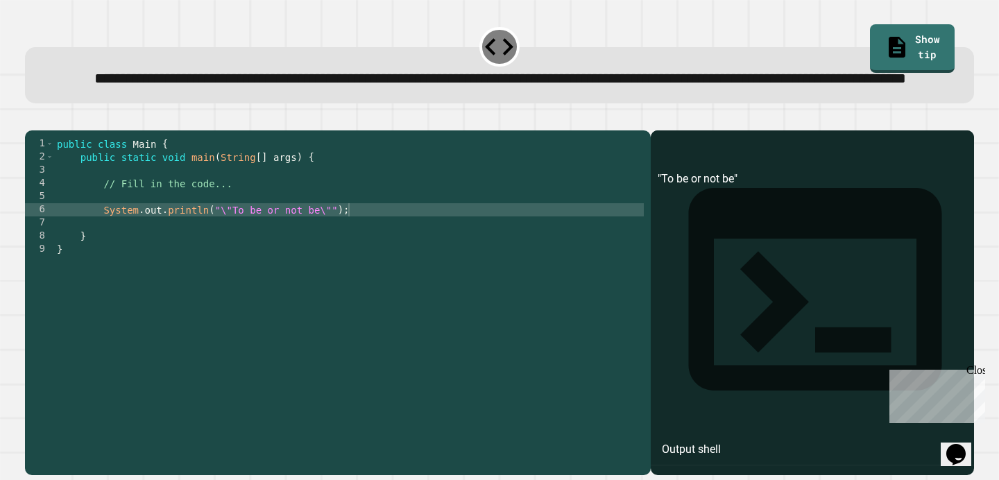
click at [226, 256] on div "public class Main { public static void main ( String [ ] args ) { // Fill in th…" at bounding box center [349, 288] width 590 height 303
click at [332, 255] on div "public class Main { public static void main ( String [ ] args ) { // Fill in th…" at bounding box center [349, 288] width 590 height 303
click at [32, 119] on icon "button" at bounding box center [32, 119] width 0 height 0
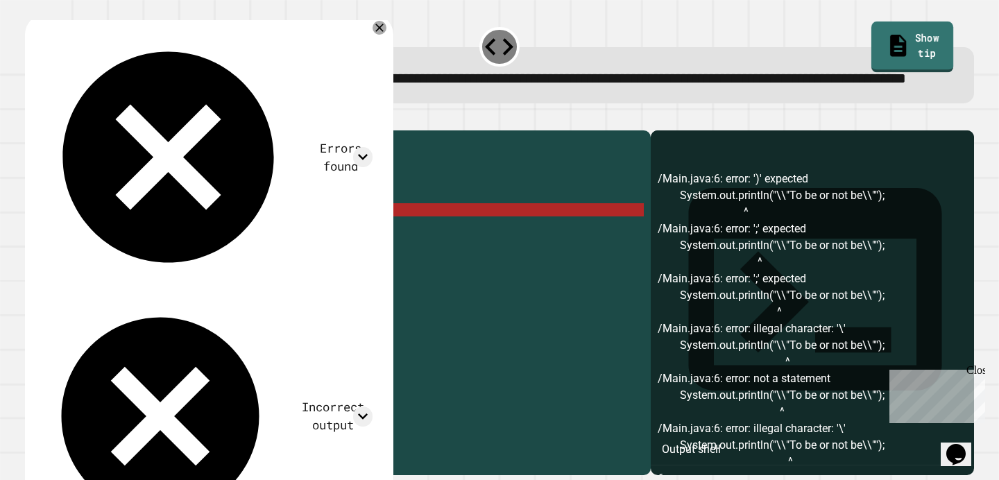
click at [930, 34] on link "Show tip" at bounding box center [912, 47] width 83 height 51
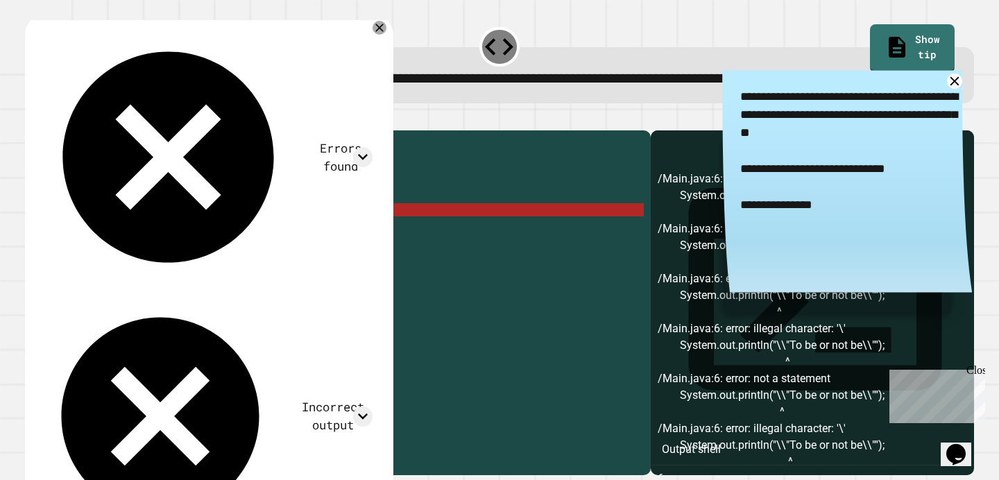
scroll to position [0, 3]
click at [337, 247] on div "public class Main { public static void main ( String [ ] args ) { // Fill in th…" at bounding box center [349, 288] width 590 height 303
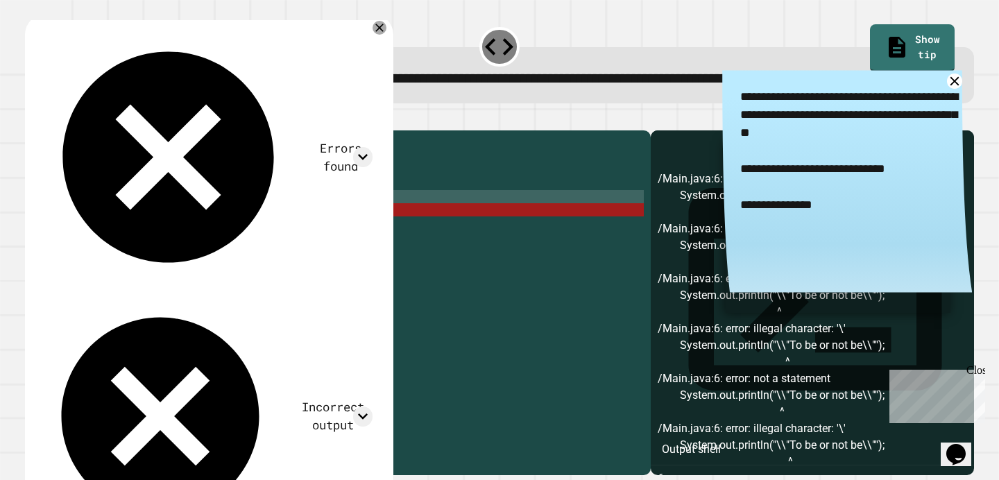
click at [336, 250] on div "public class Main { public static void main ( String [ ] args ) { // Fill in th…" at bounding box center [349, 288] width 590 height 303
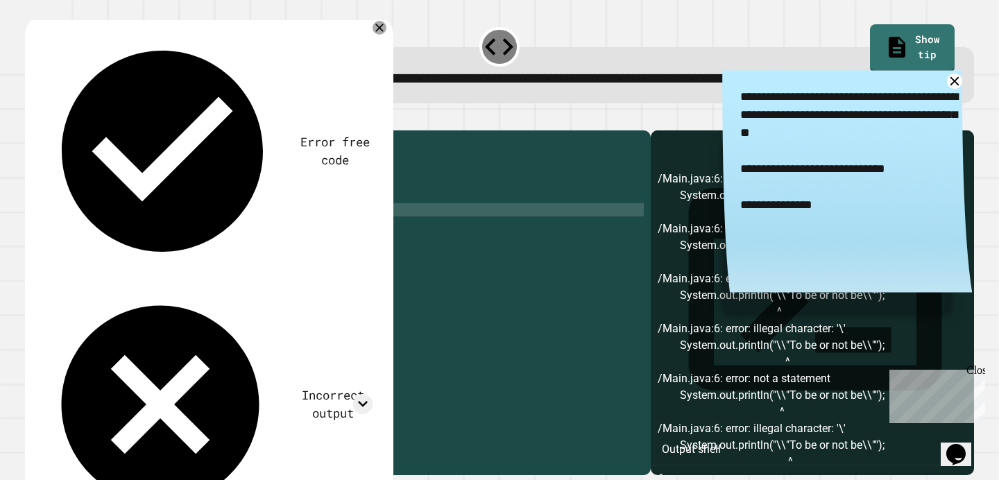
click at [232, 258] on div "public class Main { public static void main ( String [ ] args ) { // Fill in th…" at bounding box center [349, 288] width 590 height 303
click at [327, 257] on div "public class Main { public static void main ( String [ ] args ) { // Fill in th…" at bounding box center [349, 288] width 590 height 303
click at [228, 257] on div "public class Main { public static void main ( String [ ] args ) { // Fill in th…" at bounding box center [349, 288] width 590 height 303
click at [334, 241] on div "public class Main { public static void main ( String [ ] args ) { // Fill in th…" at bounding box center [349, 288] width 590 height 303
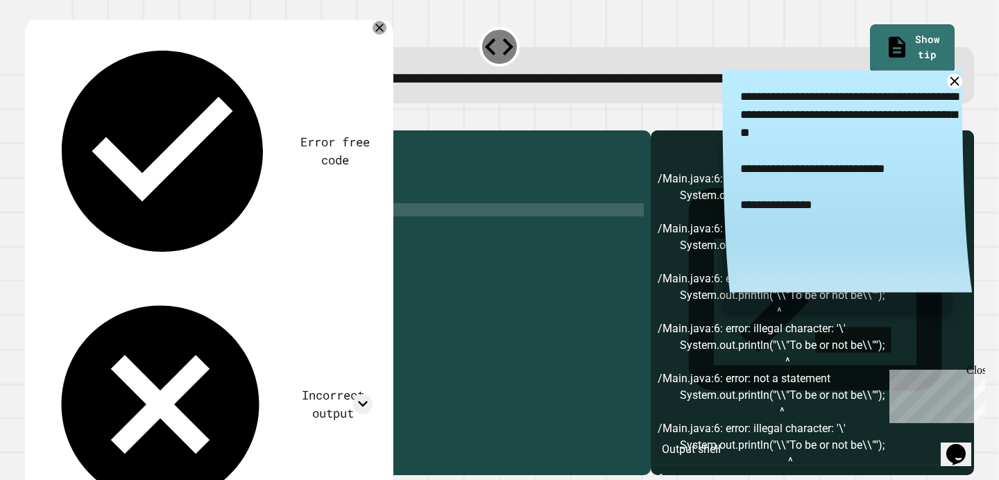
scroll to position [0, 3]
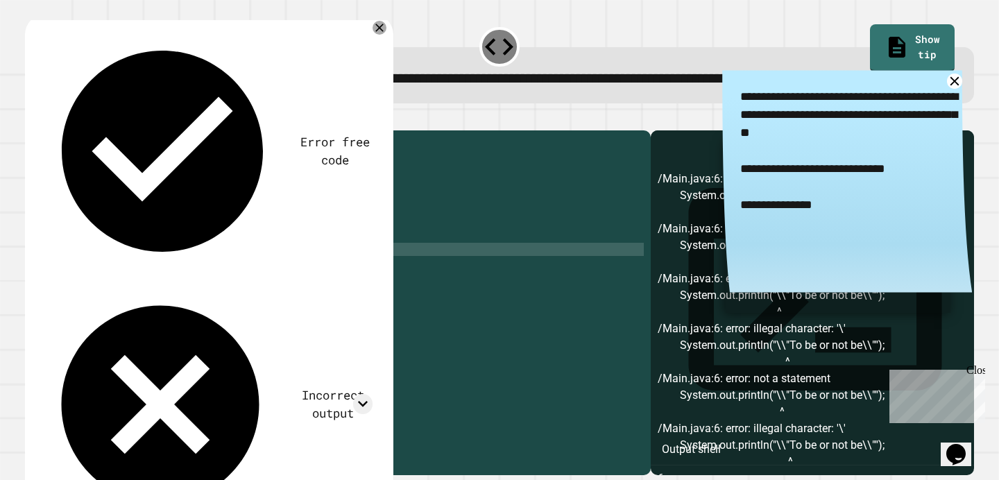
click at [395, 293] on div "public class Main { public static void main ( String [ ] args ) { // Fill in th…" at bounding box center [349, 288] width 590 height 303
click at [393, 61] on div "Error free code /Main.java:6: error: ')' expected System.out.println("\\"To be …" at bounding box center [209, 279] width 368 height 531
click at [386, 34] on icon at bounding box center [379, 27] width 14 height 14
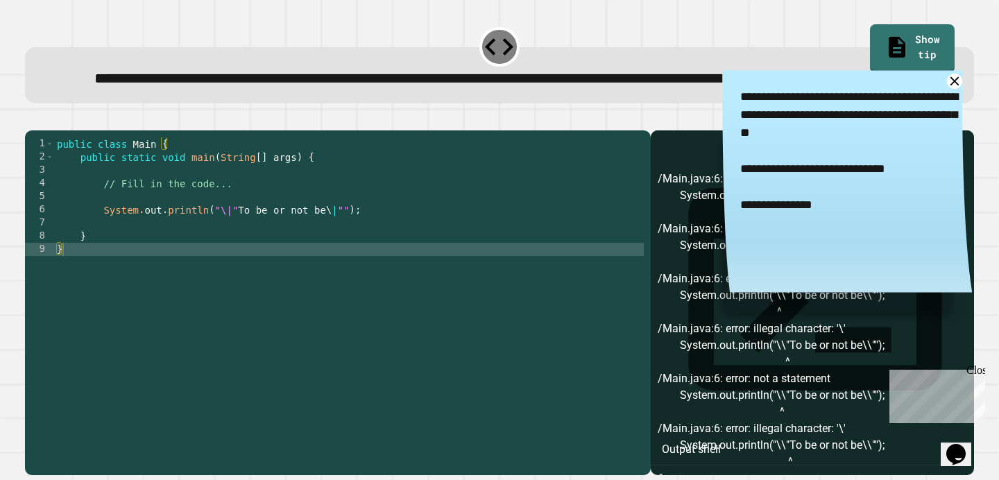
click at [389, 85] on span "**********" at bounding box center [500, 77] width 812 height 15
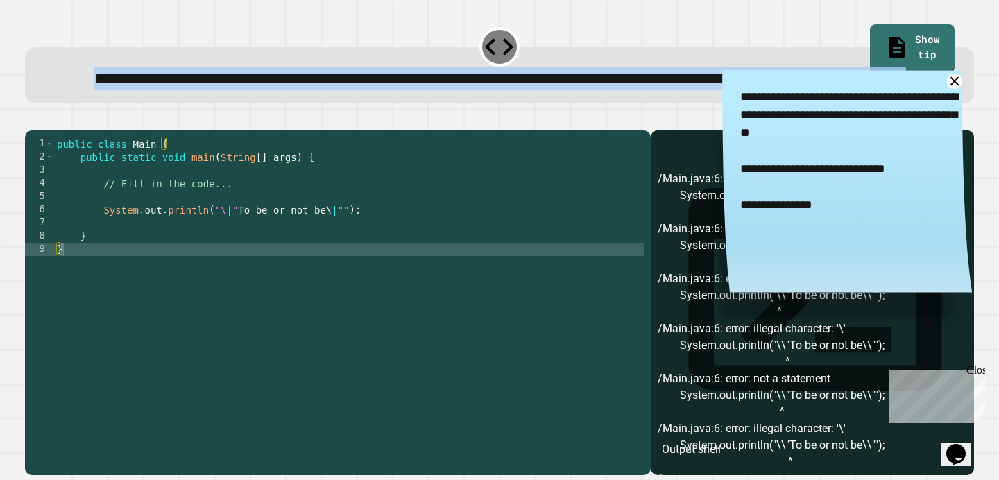
click at [389, 85] on span "**********" at bounding box center [500, 77] width 812 height 15
copy div "**********"
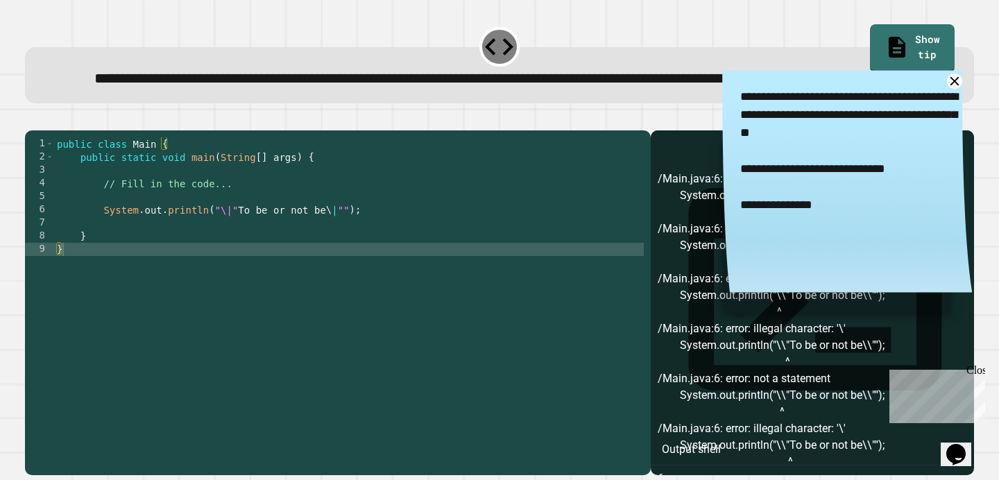
click at [53, 151] on div "1" at bounding box center [39, 143] width 29 height 13
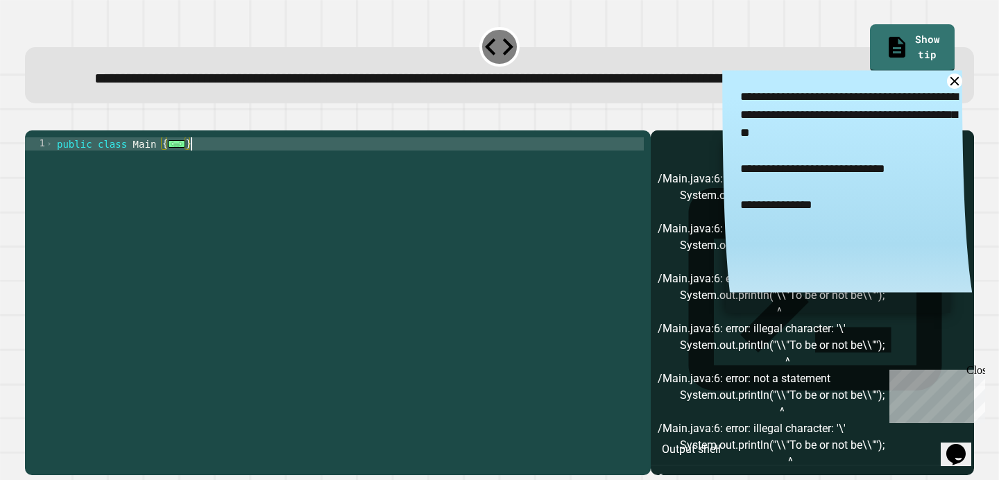
click at [56, 189] on div "public class Main { ... }" at bounding box center [349, 288] width 590 height 303
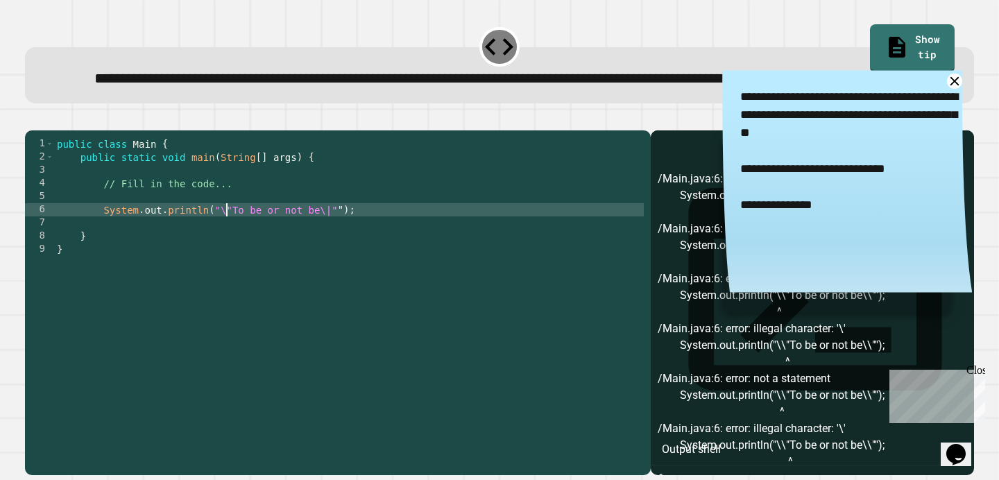
click at [62, 189] on div "public class Main { public static void main ( String [ ] args ) { // Fill in th…" at bounding box center [349, 288] width 590 height 303
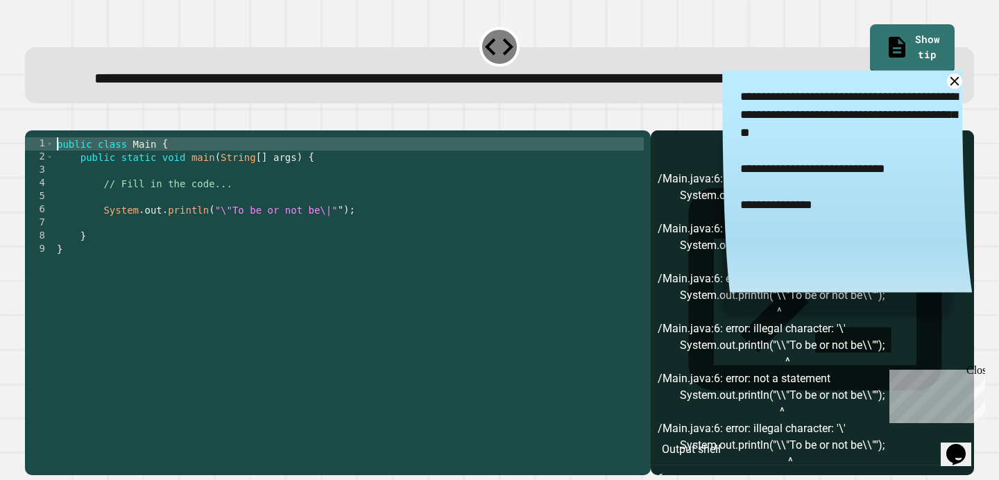
type textarea "**********"
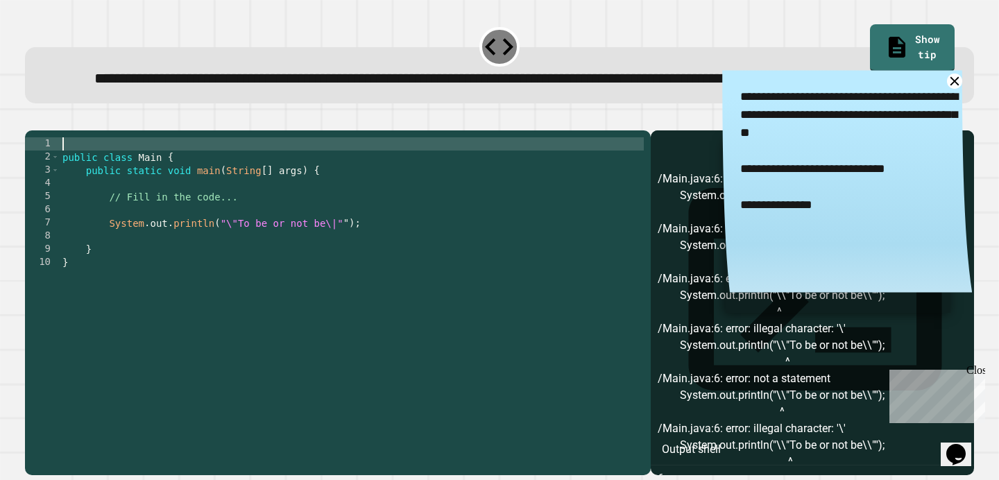
paste textarea "* *"
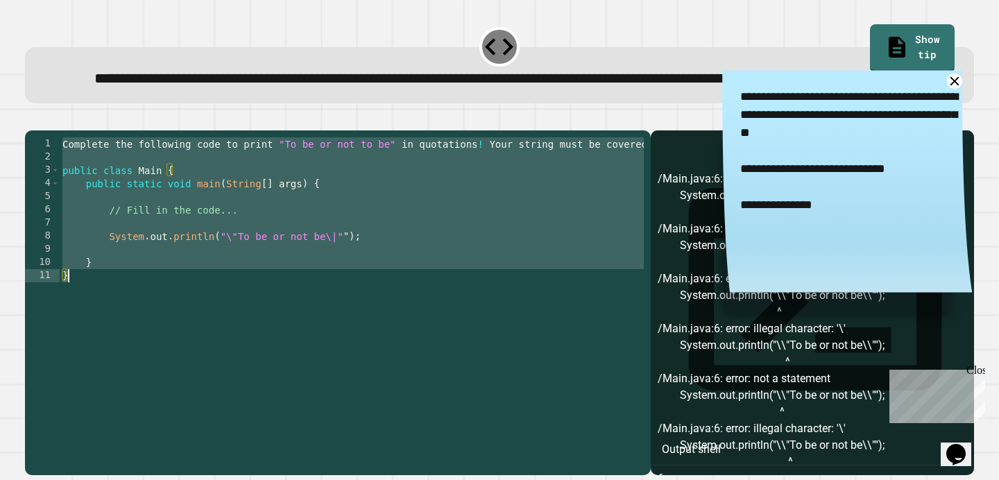
type textarea "* *"
click at [308, 266] on div "Complete the following code to print "To be or not to be" in quotations ! Your …" at bounding box center [488, 288] width 857 height 303
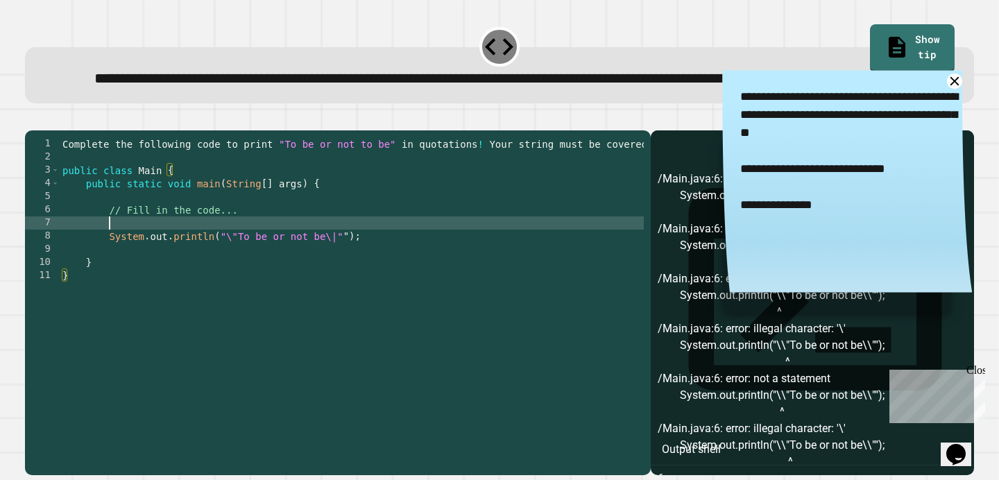
paste textarea "Cursor at row 7"
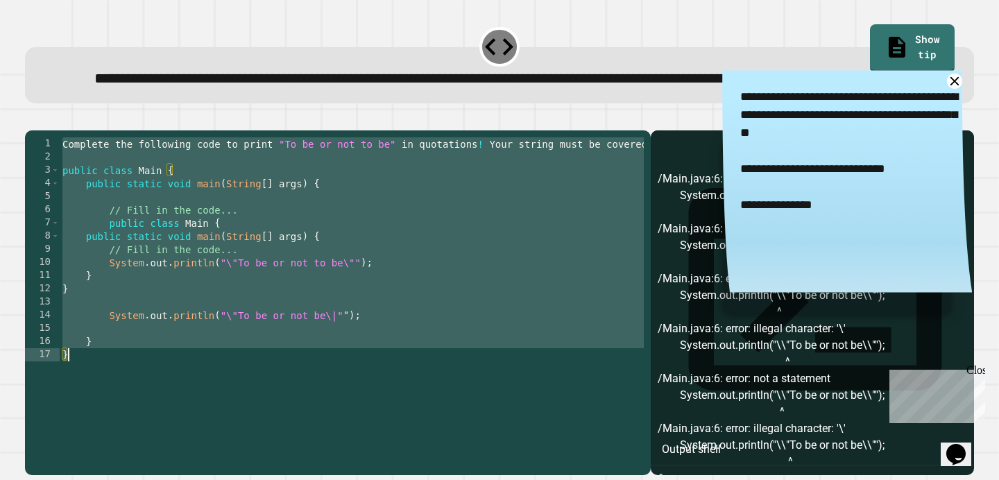
type textarea "* *"
paste textarea "Cursor at row 7"
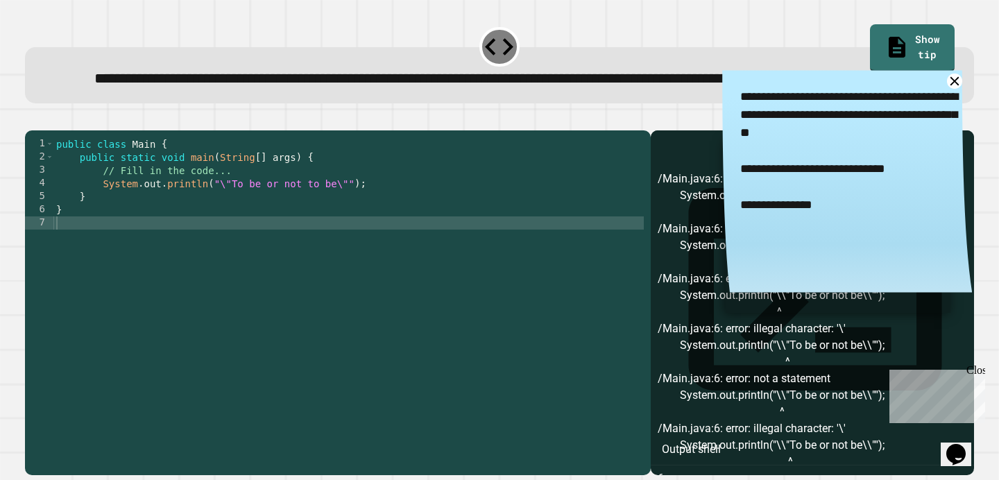
click at [32, 119] on icon "button" at bounding box center [32, 119] width 0 height 0
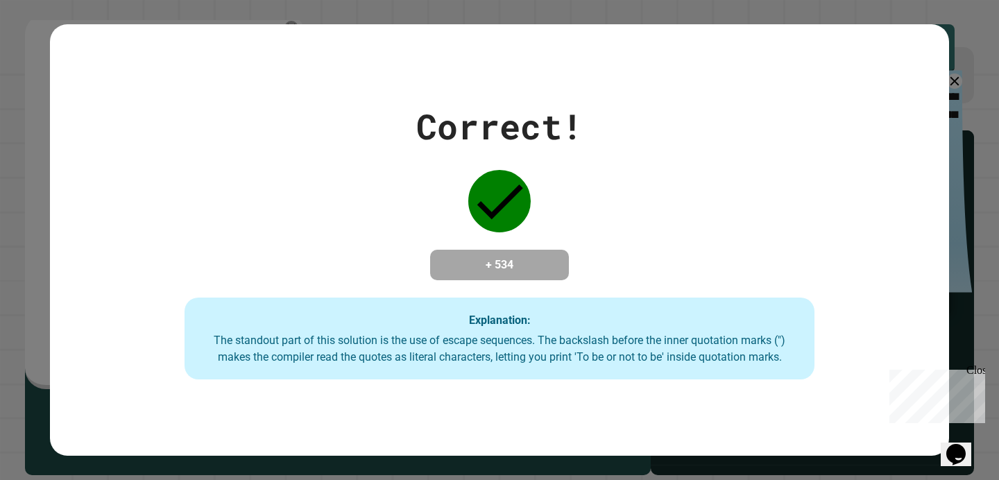
click at [279, 332] on div "Explanation: The standout part of this solution is the use of escape sequences.…" at bounding box center [499, 339] width 629 height 82
click at [516, 257] on h4 "+ 534" at bounding box center [499, 265] width 111 height 17
click at [497, 260] on h4 "+ 534" at bounding box center [499, 265] width 111 height 17
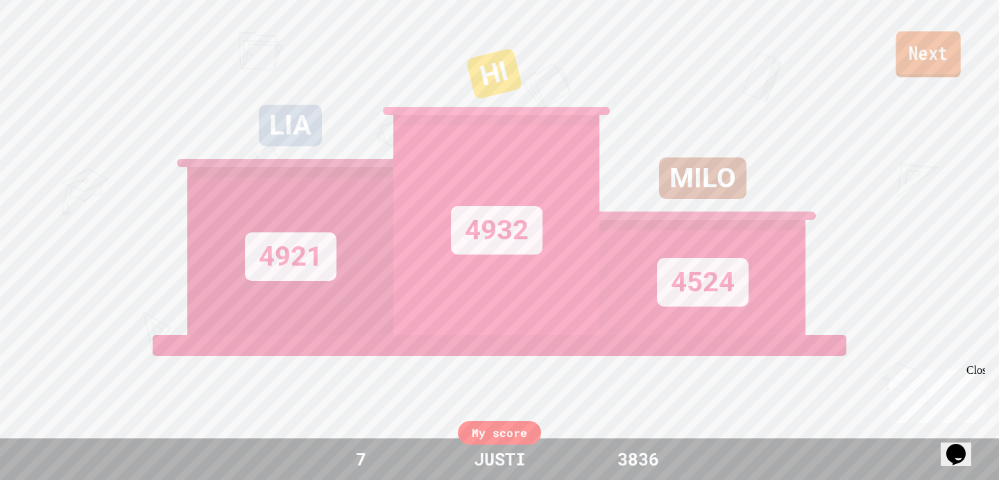
click at [914, 49] on link "Next" at bounding box center [927, 54] width 65 height 46
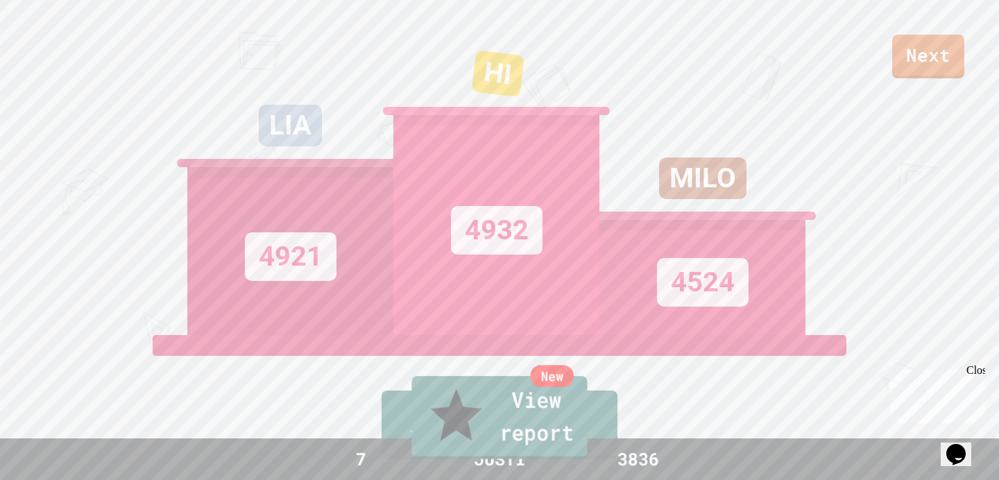
click at [516, 434] on link "New View report" at bounding box center [498, 417] width 175 height 83
